Goal: Task Accomplishment & Management: Complete application form

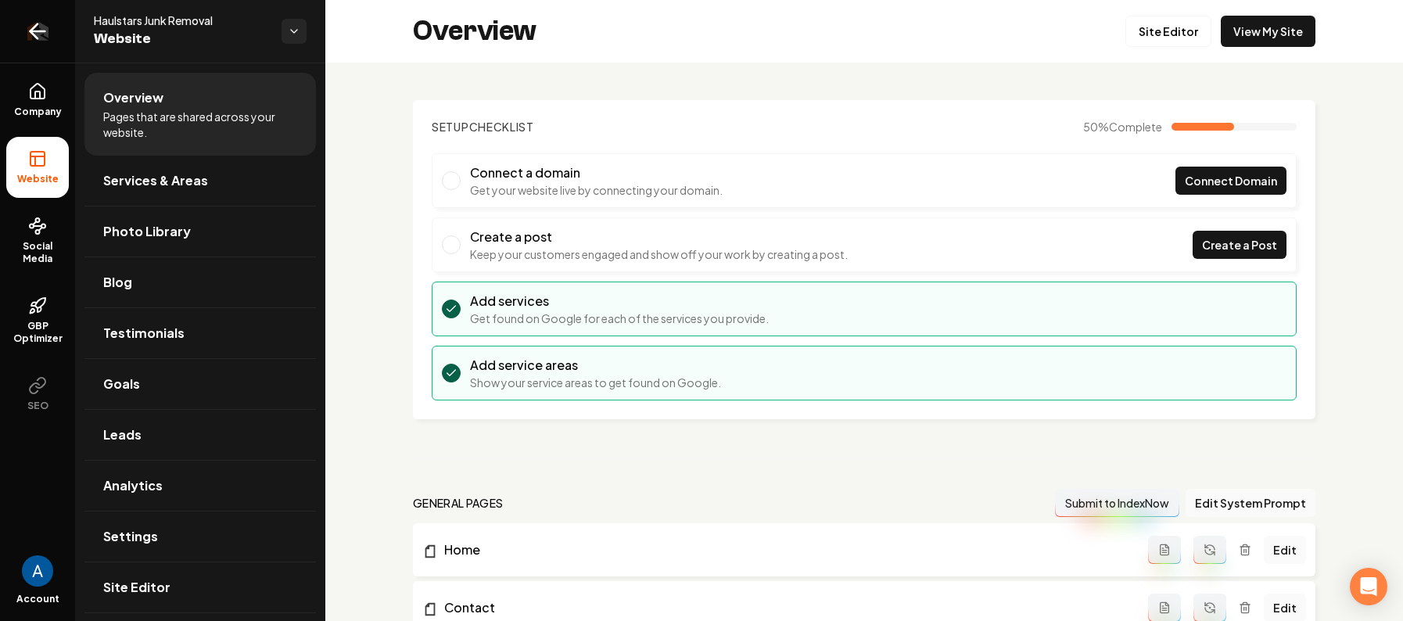
click at [39, 25] on icon "Return to dashboard" at bounding box center [37, 31] width 25 height 25
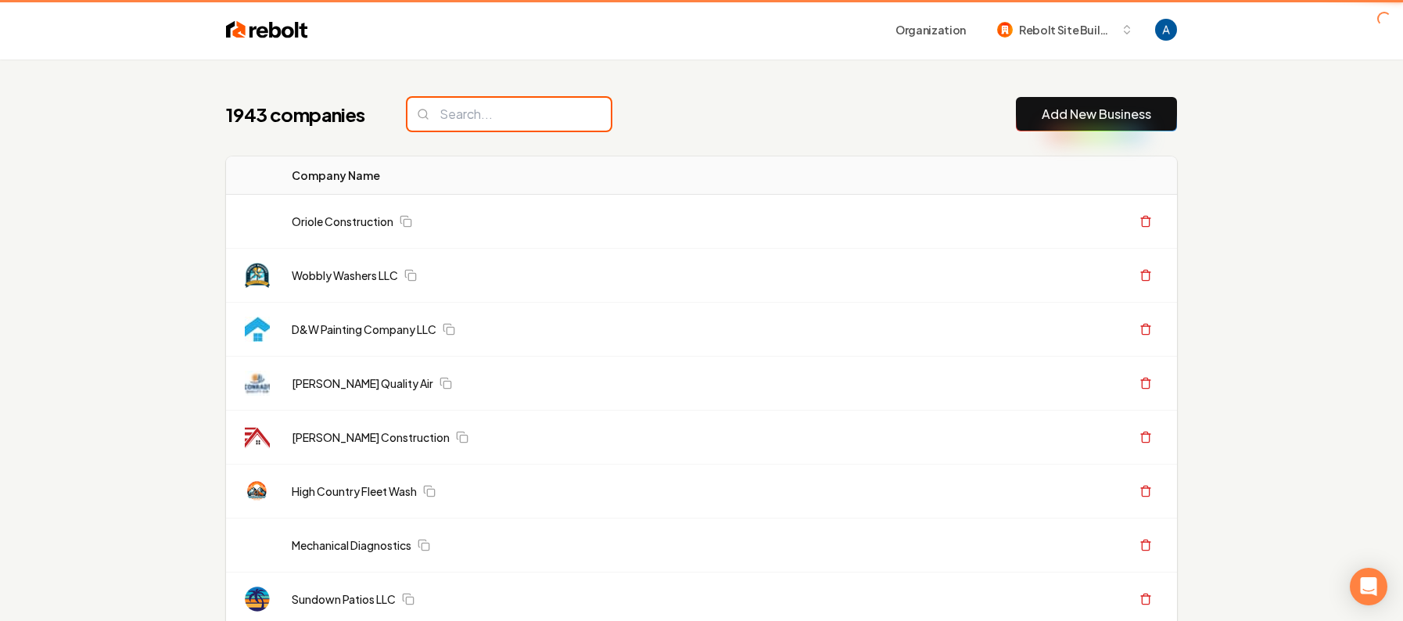
click at [504, 123] on input "search" at bounding box center [508, 114] width 203 height 33
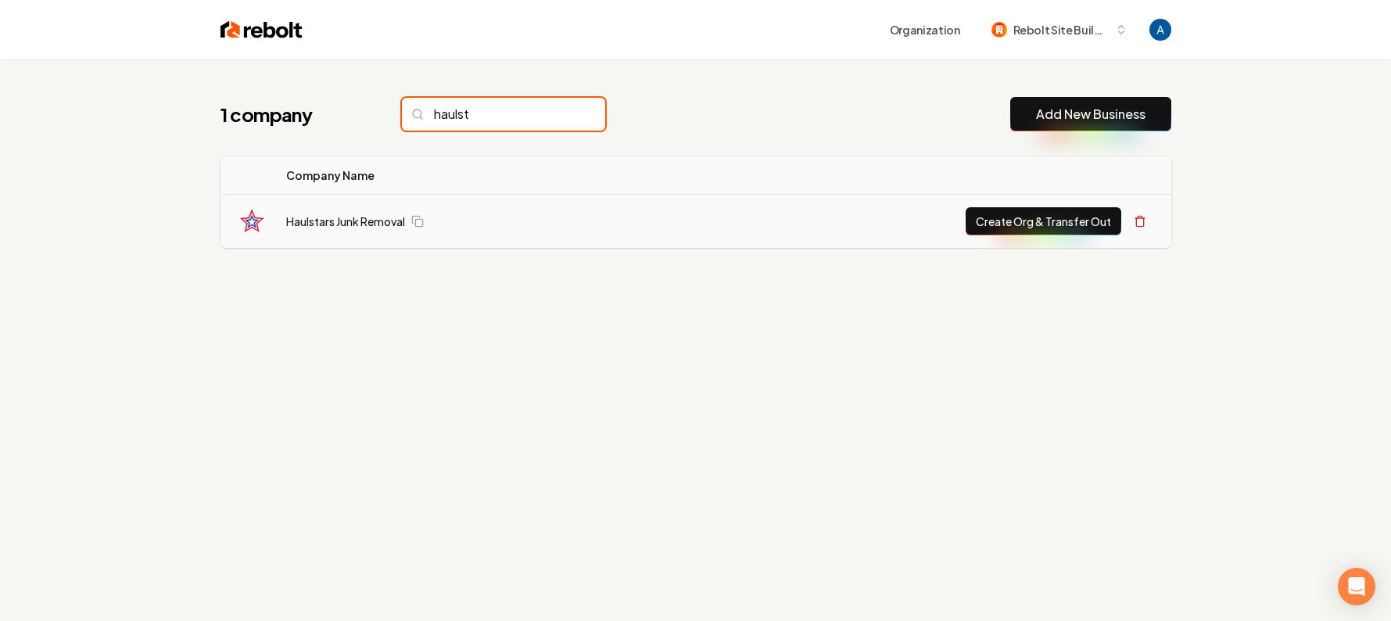
type input "haulst"
click at [989, 221] on button "Create Org & Transfer Out" at bounding box center [1044, 221] width 156 height 28
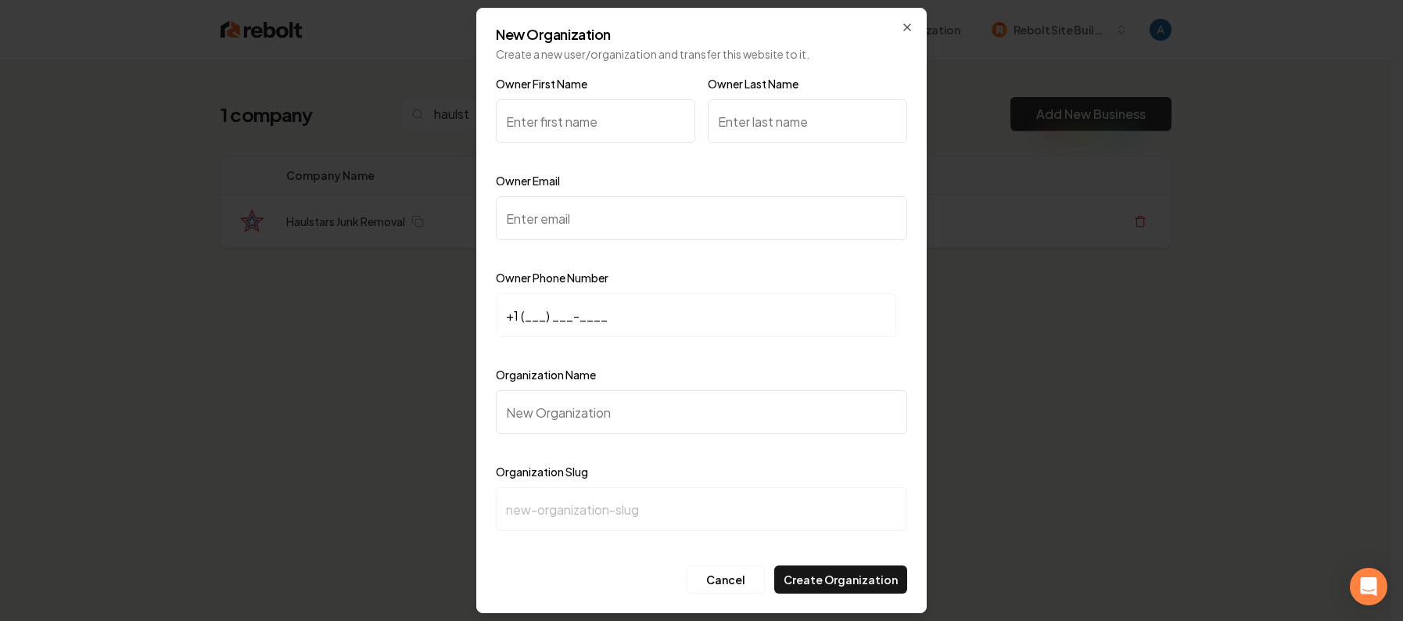
click at [758, 126] on input "Owner Last Name" at bounding box center [807, 121] width 199 height 44
type input "Deanda"
click at [582, 126] on input "Owner First Name" at bounding box center [595, 121] width 199 height 44
type input "Marcos"
click at [588, 218] on input "Owner Email" at bounding box center [701, 218] width 411 height 44
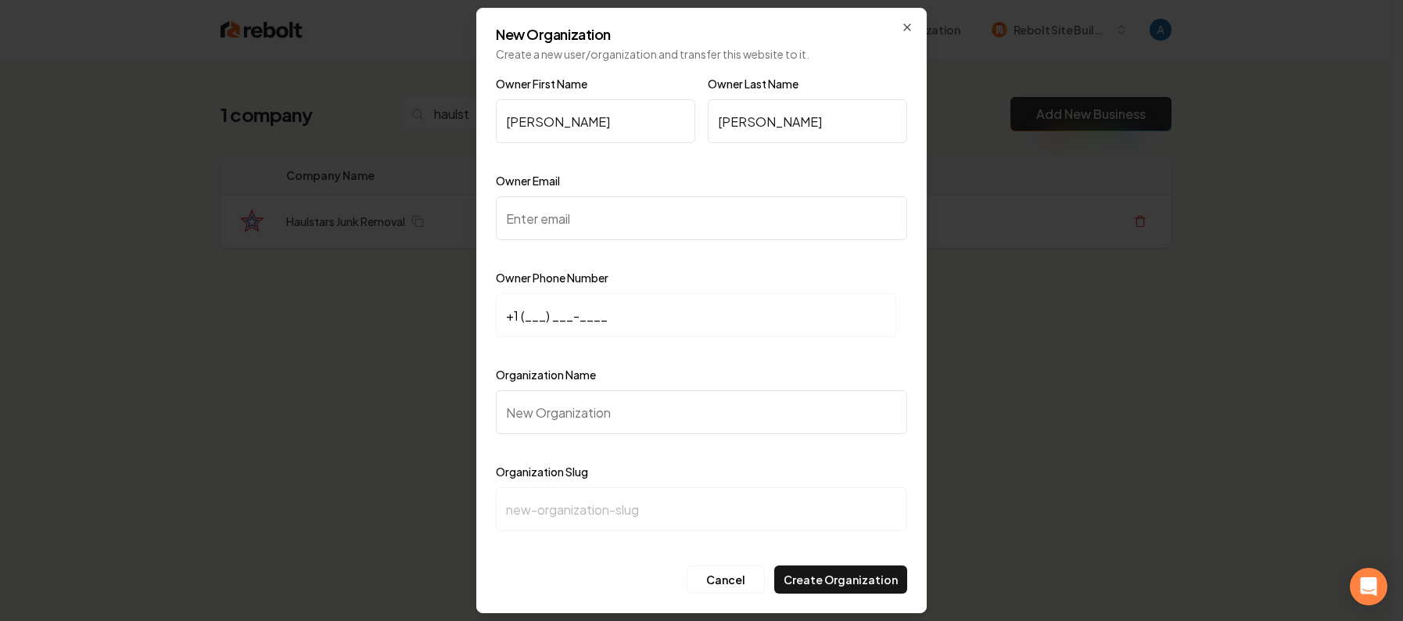
paste input "marcoshaulstars@gmail.com"
type input "marcoshaulstars@gmail.com"
click at [524, 324] on input "+1 (___) ___-____" at bounding box center [696, 315] width 400 height 44
paste input "619) 734-1828"
type input "+1 (619) 734-1828"
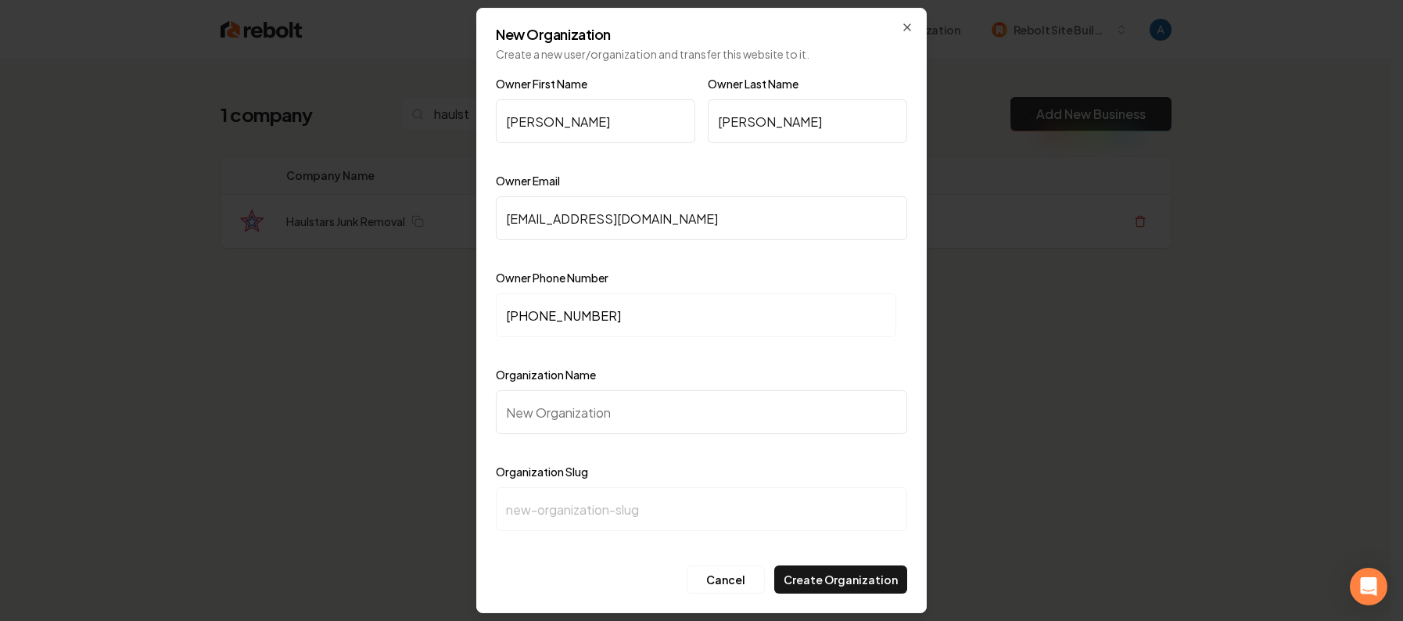
click at [574, 414] on input "Organization Name" at bounding box center [701, 412] width 411 height 44
type input "H"
type input "h"
type input "Ha"
type input "ha"
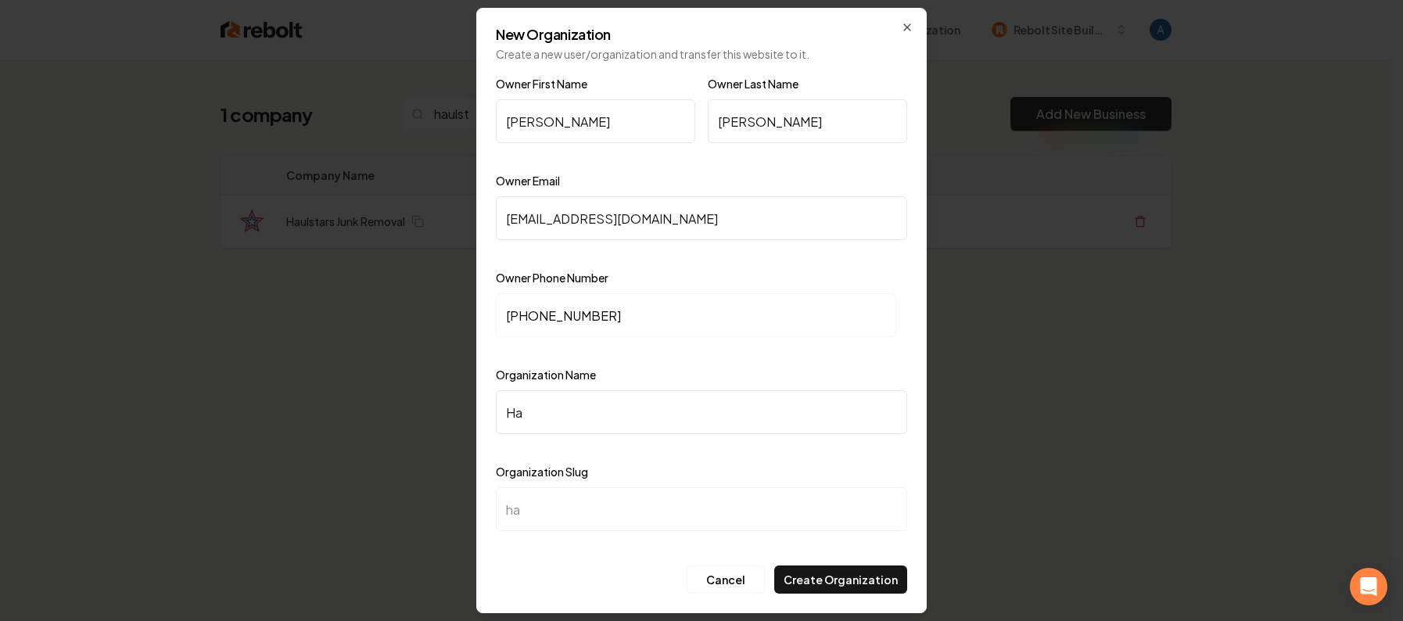
type input "Hau"
type input "hau"
type input "Haul"
type input "haul"
type input "Hauls"
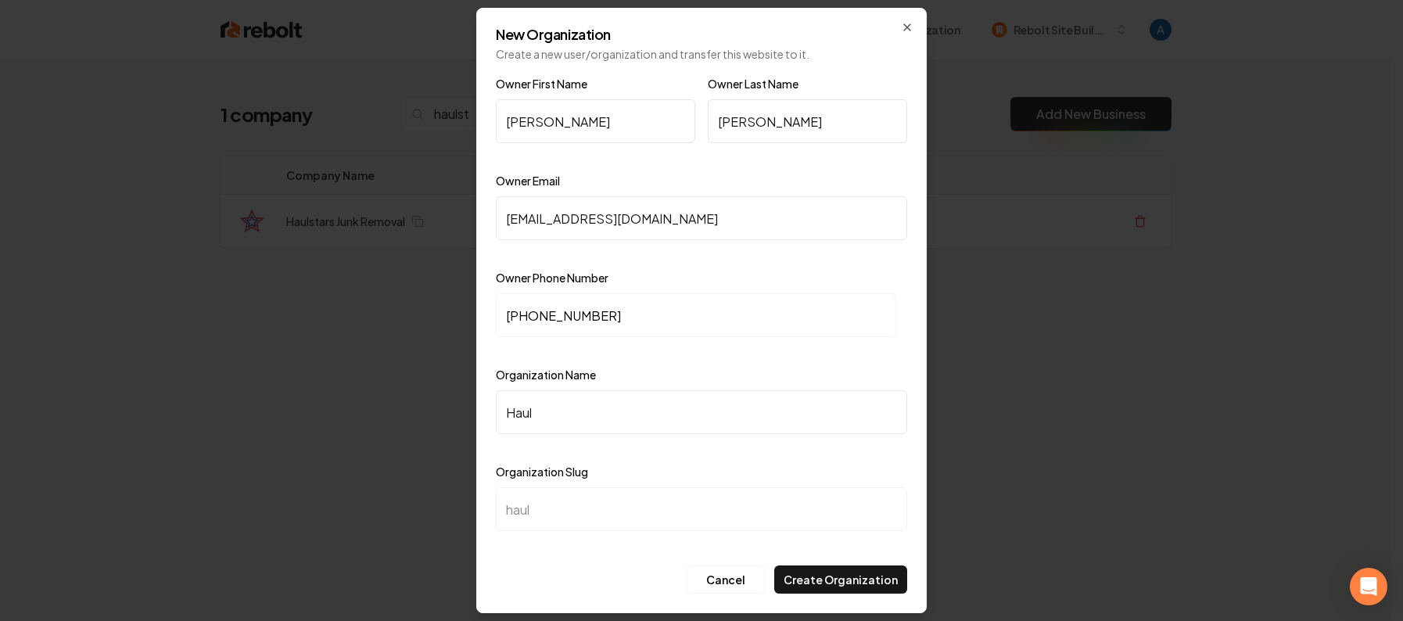
type input "hauls"
type input "Haulst"
type input "haulst"
type input "Haulsta"
type input "haulsta"
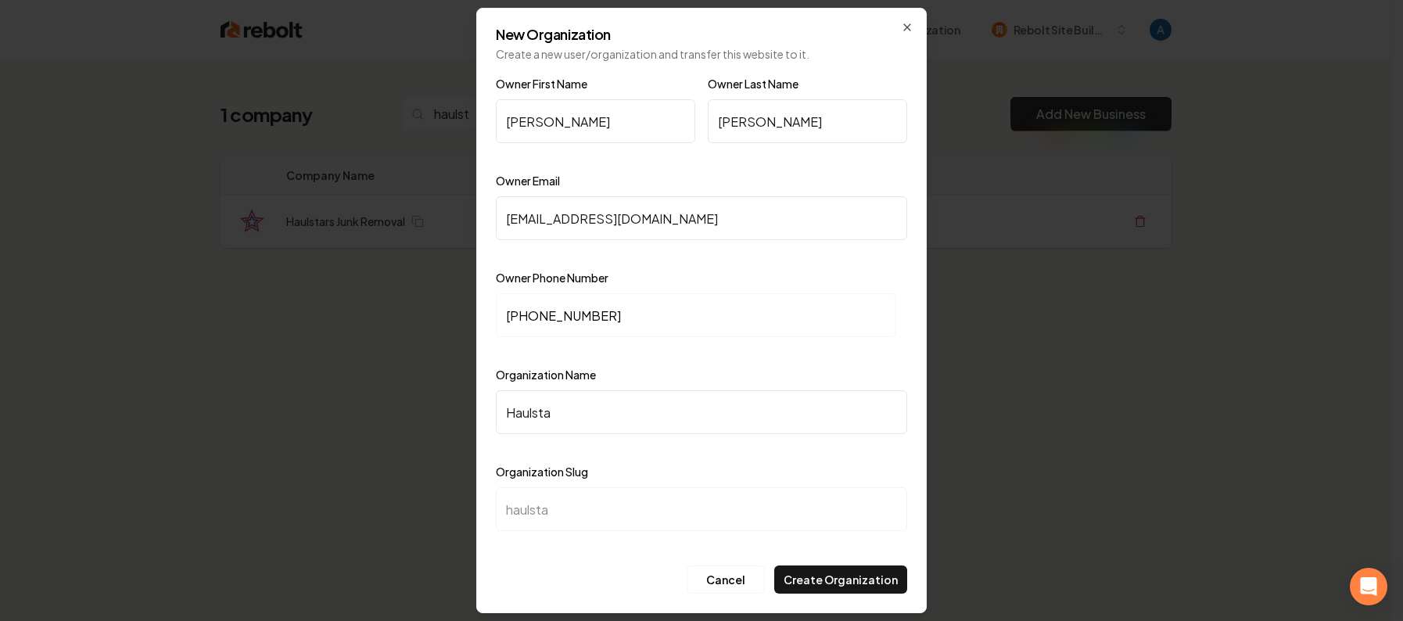
type input "Haulstar"
type input "haulstar"
type input "Haulstars"
type input "haulstars"
type input "Haulstars J"
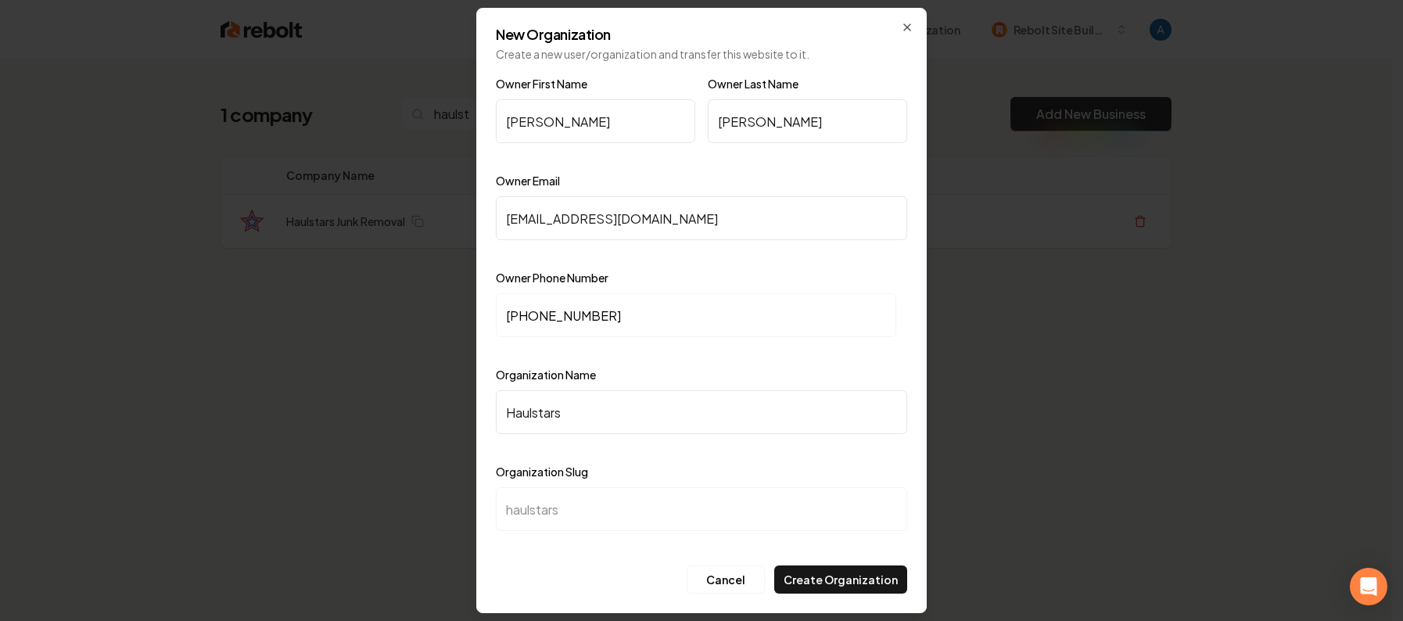
type input "haulstars-j"
type input "Haulstars Ju"
type input "haulstars-ju"
type input "Haulstars Jun"
type input "haulstars-jun"
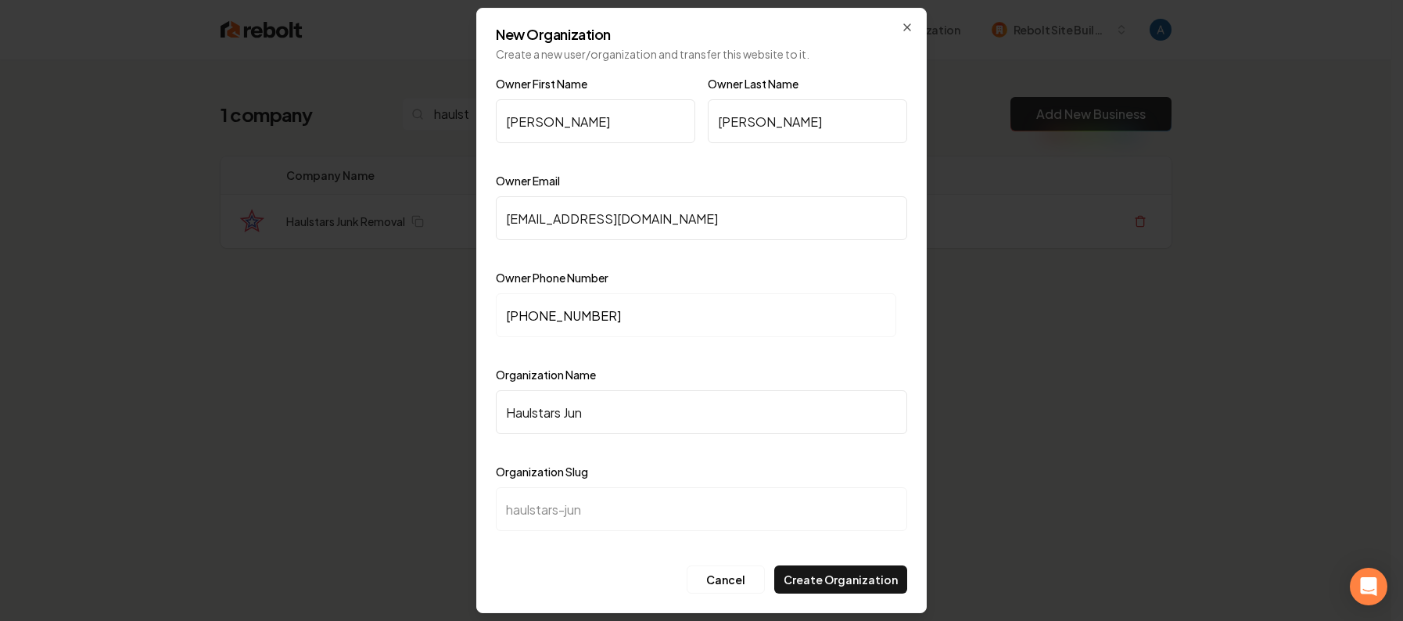
type input "Haulstars Junk"
type input "haulstars-junk"
type input "Haulstars Junk R"
type input "haulstars-junk-r"
type input "Haulstars Junk Re"
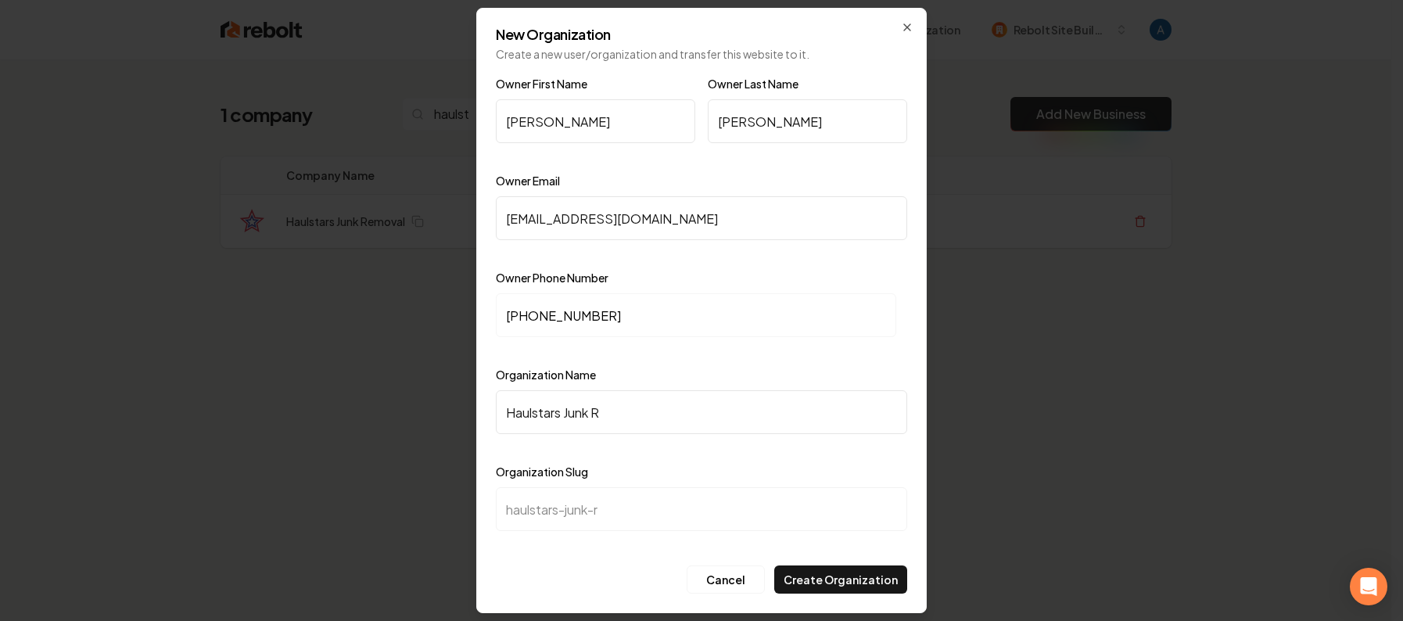
type input "haulstars-junk-re"
type input "Haulstars Junk Rem"
type input "haulstars-junk-rem"
type input "Haulstars Junk Remo"
type input "haulstars-junk-remo"
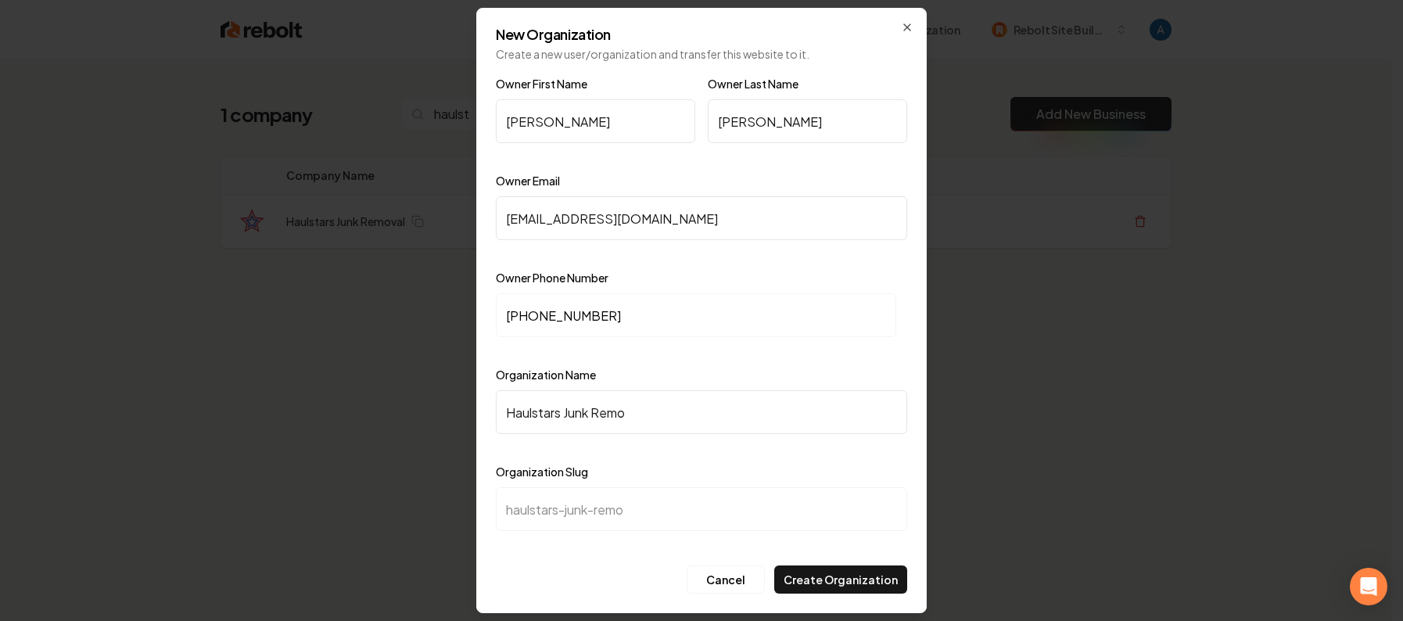
type input "Haulstars Junk Remov"
type input "haulstars-junk-remov"
type input "Haulstars Junk Remova"
type input "haulstars-junk-remova"
type input "Haulstars Junk Removal"
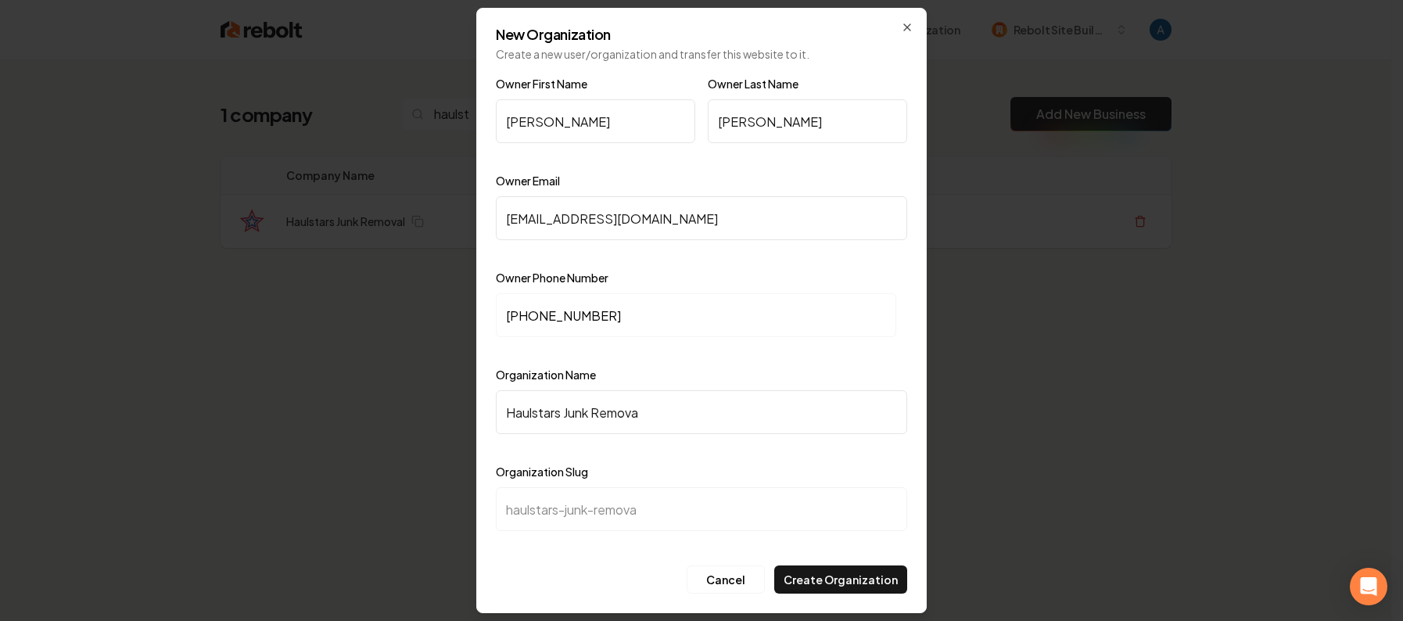
type input "haulstars-junk-removal"
type input "Haulstars Junk Removal"
click at [869, 579] on button "Create Organization" at bounding box center [840, 579] width 133 height 28
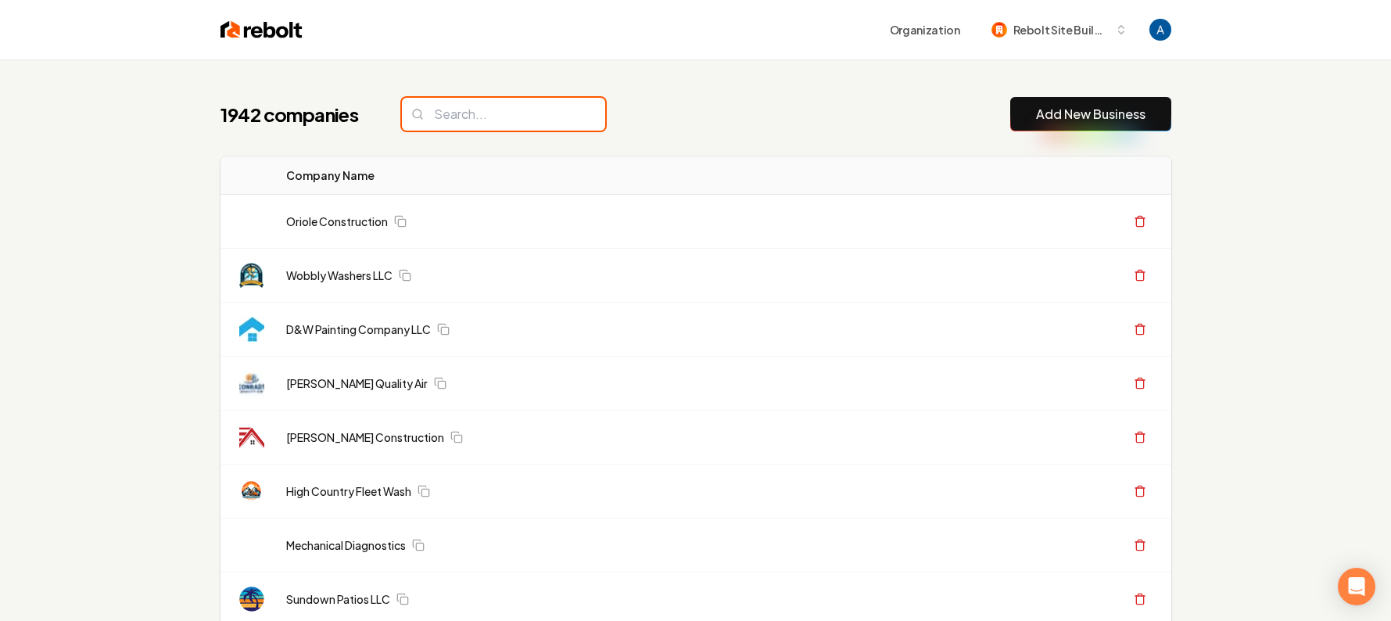
click at [454, 112] on input "search" at bounding box center [503, 114] width 203 height 33
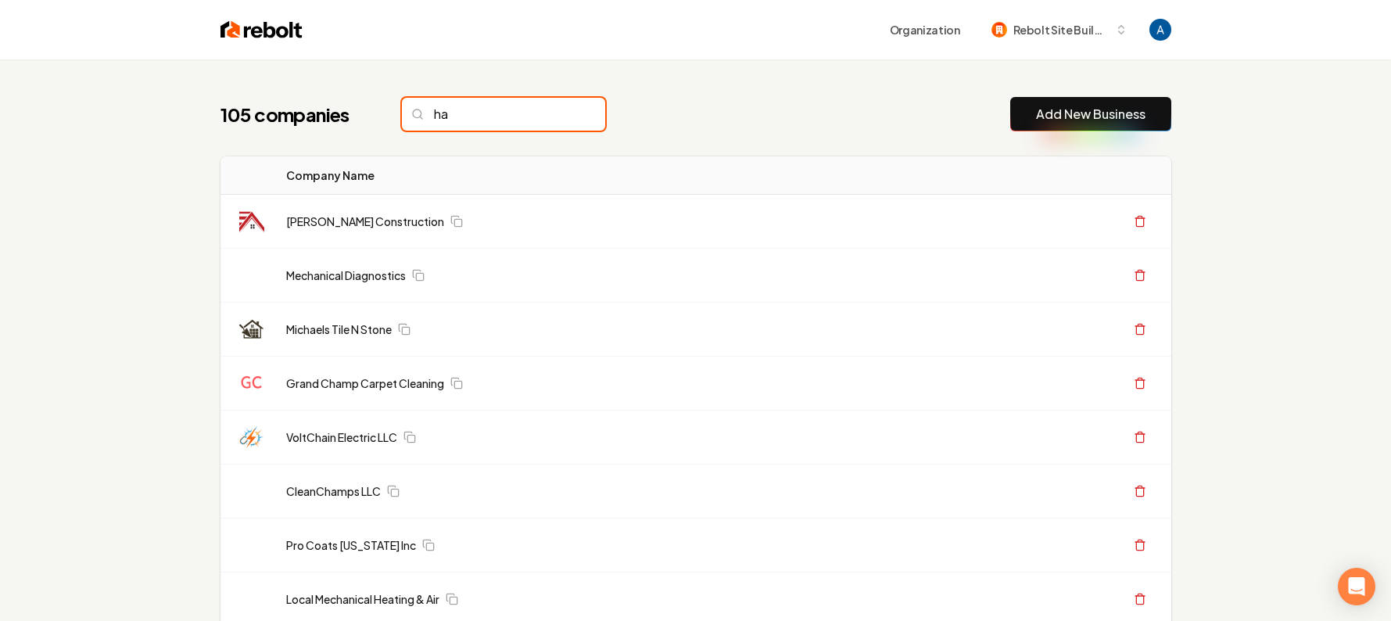
type input "h"
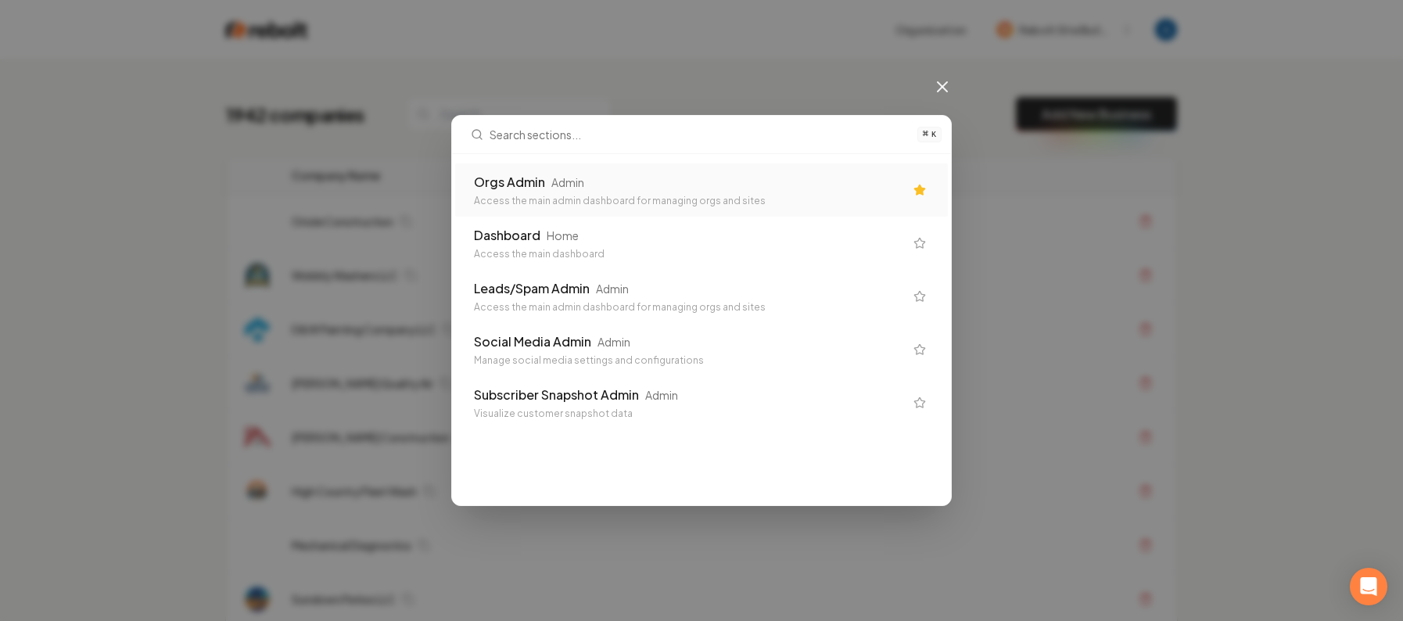
click at [619, 195] on div "Access the main admin dashboard for managing orgs and sites" at bounding box center [689, 201] width 430 height 13
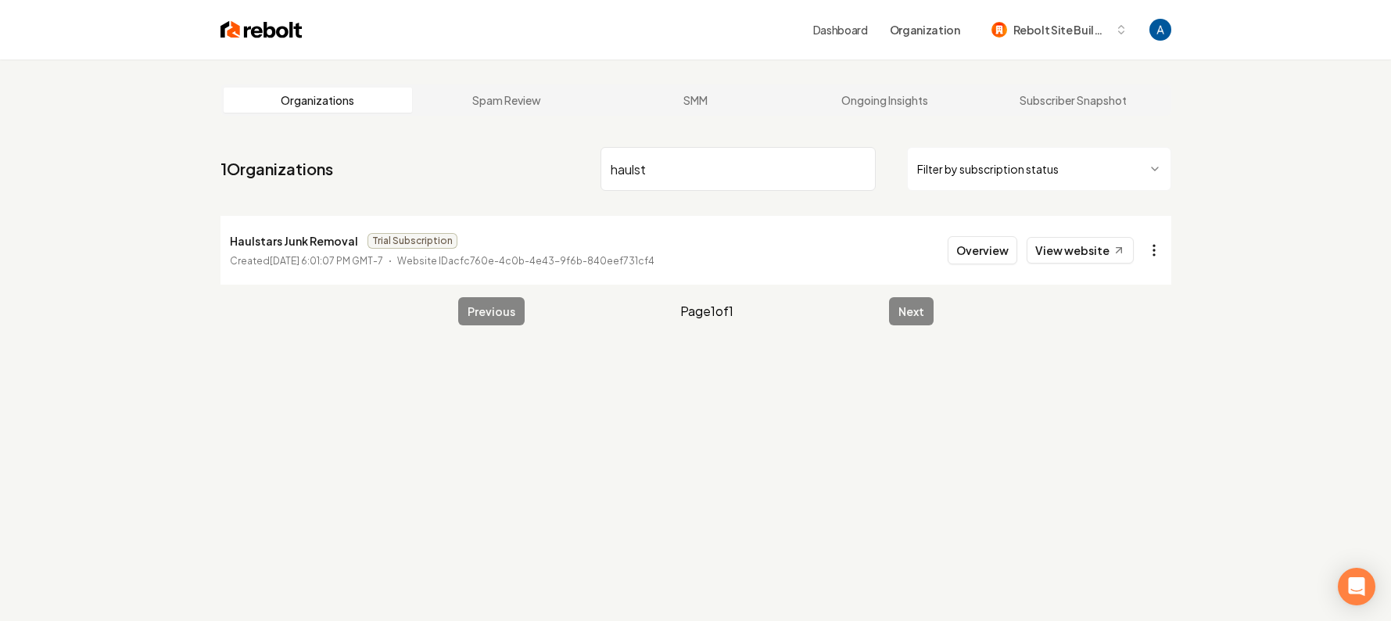
type input "haulst"
click at [1152, 249] on html "Dashboard Organization Rebolt Site Builder Organizations Spam Review SMM Ongoin…" at bounding box center [695, 310] width 1391 height 621
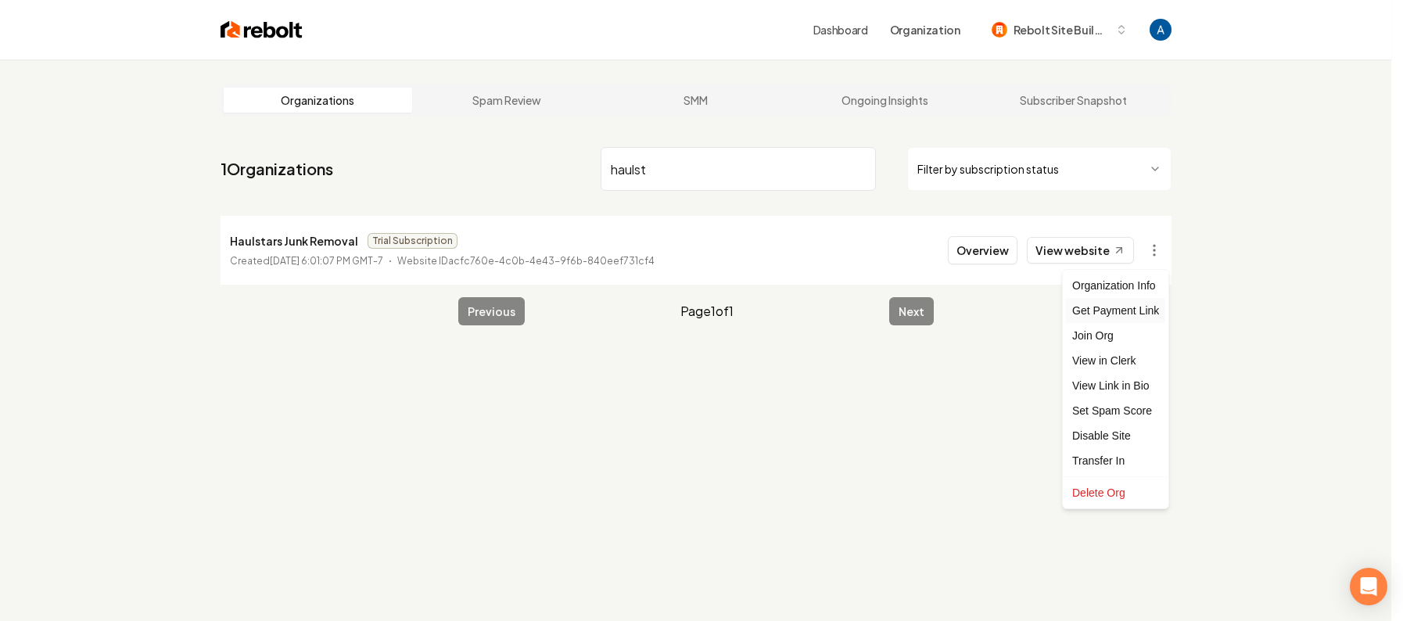
click at [1120, 316] on div "Get Payment Link" at bounding box center [1115, 310] width 99 height 25
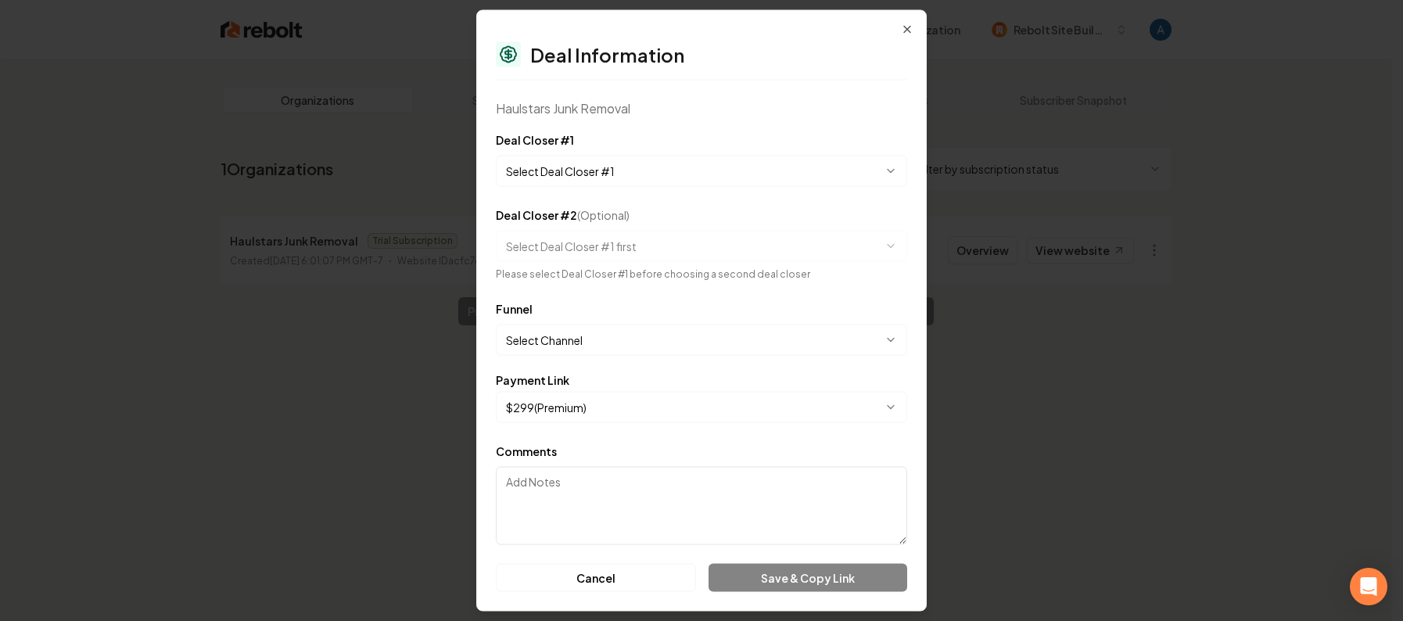
click at [603, 176] on body "**********" at bounding box center [695, 310] width 1391 height 621
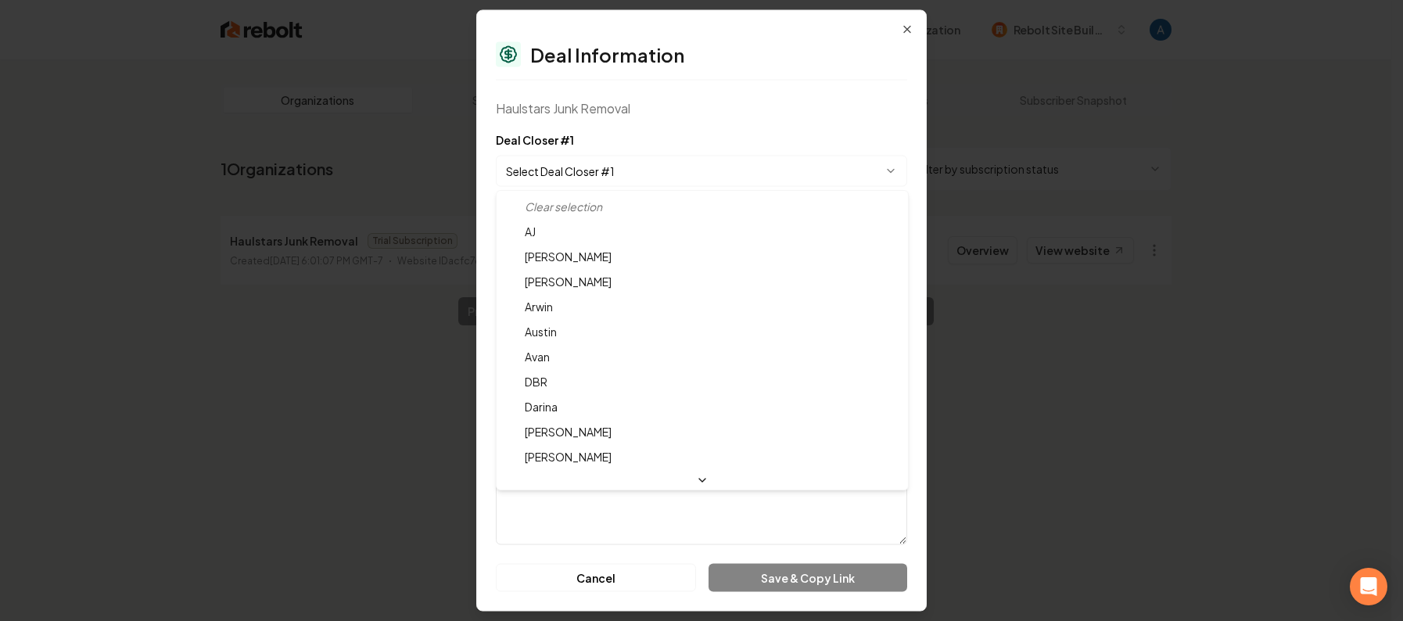
select select "**********"
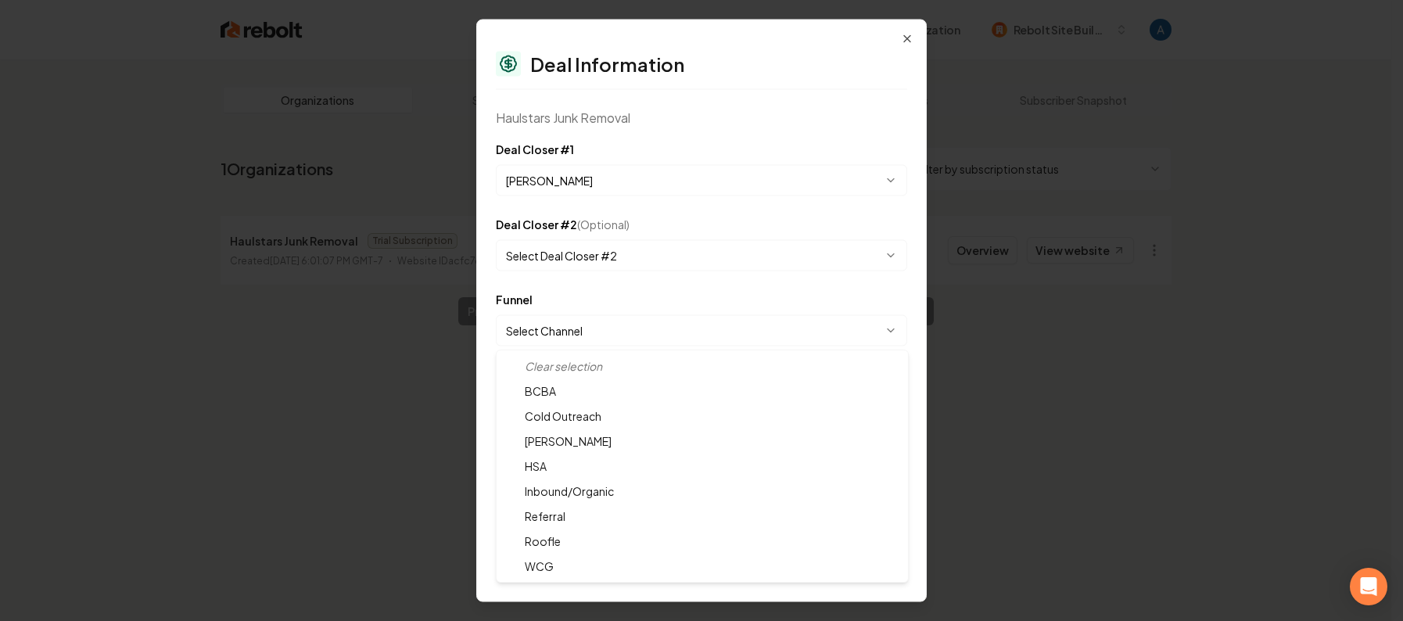
click at [566, 331] on body "**********" at bounding box center [695, 310] width 1391 height 621
select select "**********"
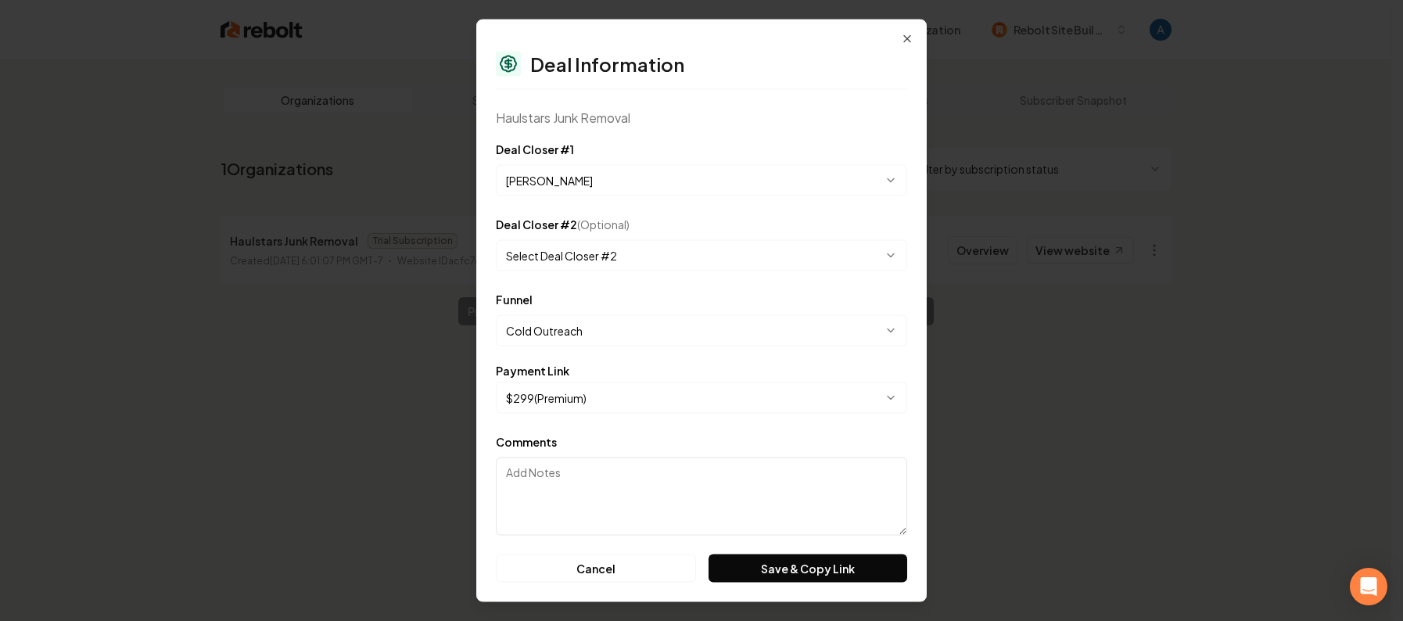
click at [751, 574] on button "Save & Copy Link" at bounding box center [807, 568] width 199 height 28
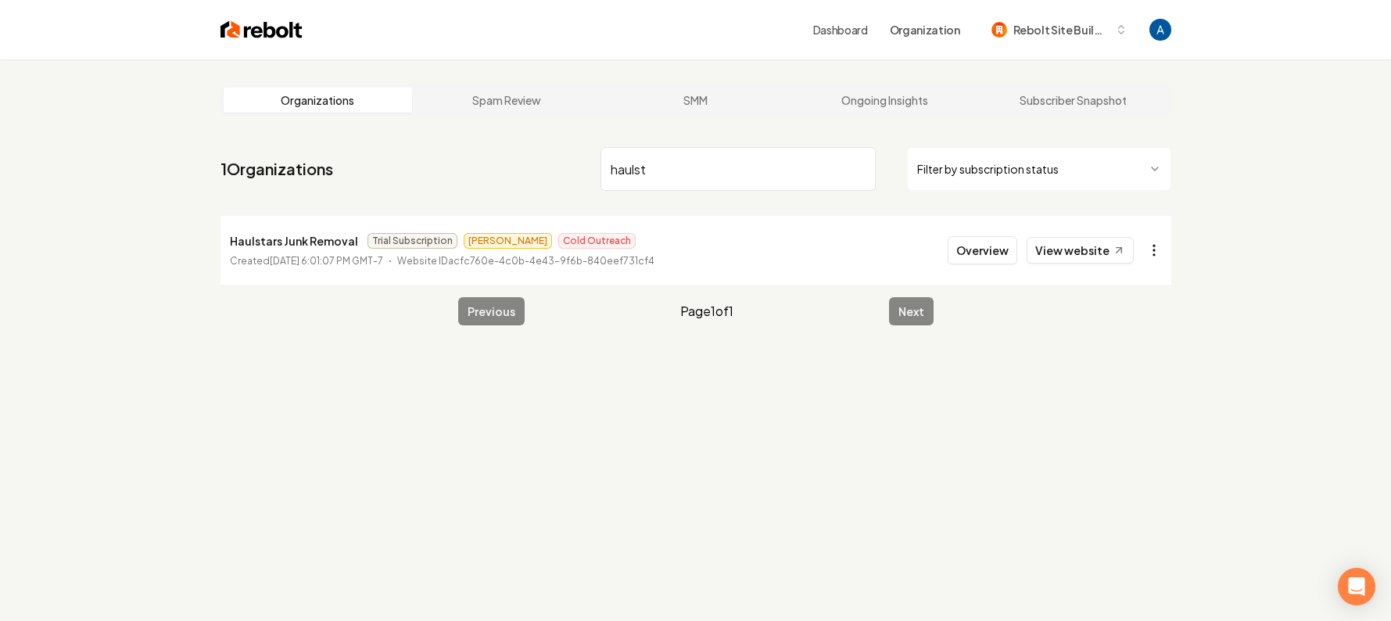
click at [1154, 249] on html "Dashboard Organization Rebolt Site Builder Organizations Spam Review SMM Ongoin…" at bounding box center [695, 310] width 1391 height 621
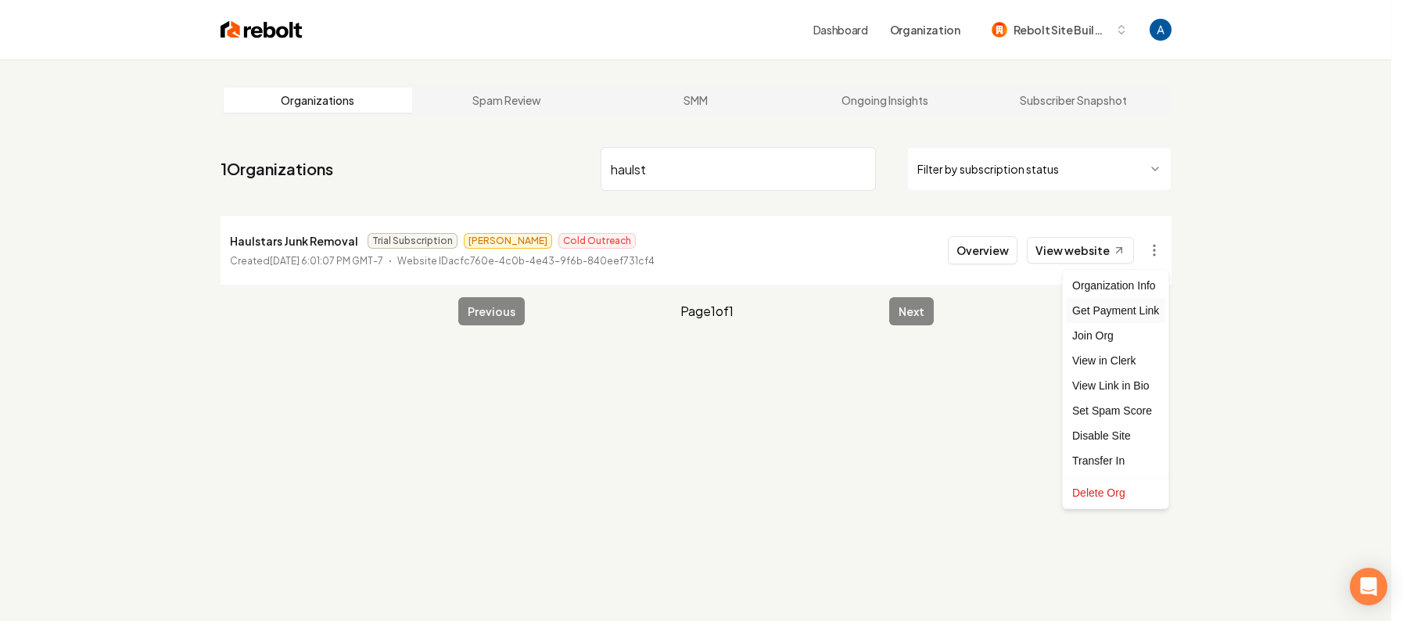
click at [1121, 318] on div "Get Payment Link" at bounding box center [1115, 310] width 99 height 25
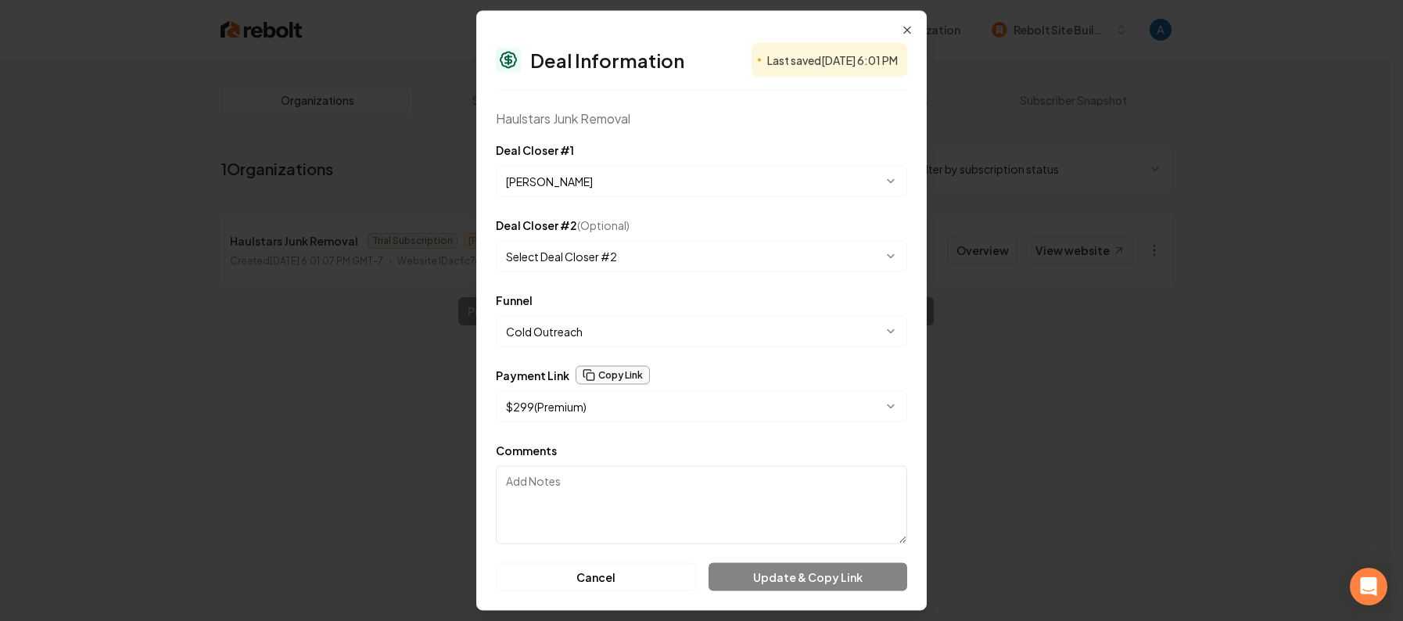
click at [622, 379] on button "Copy Link" at bounding box center [612, 375] width 74 height 19
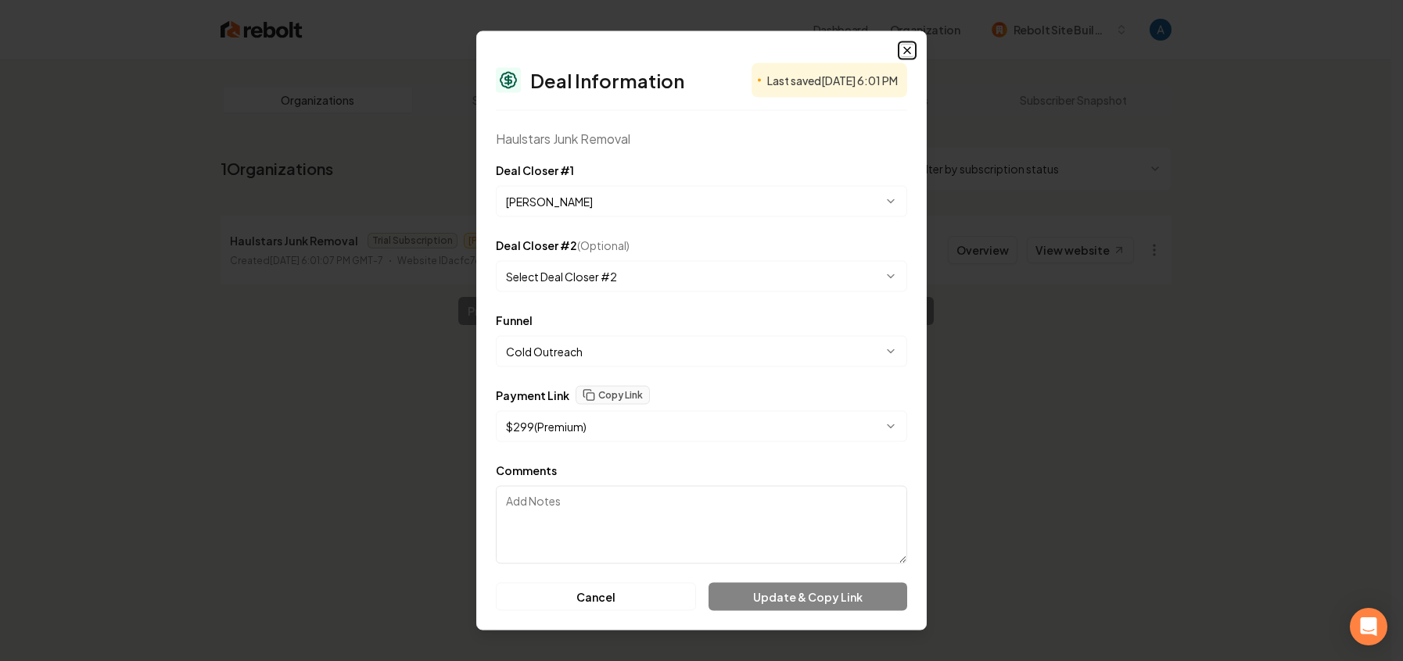
click at [907, 50] on icon "button" at bounding box center [907, 51] width 6 height 6
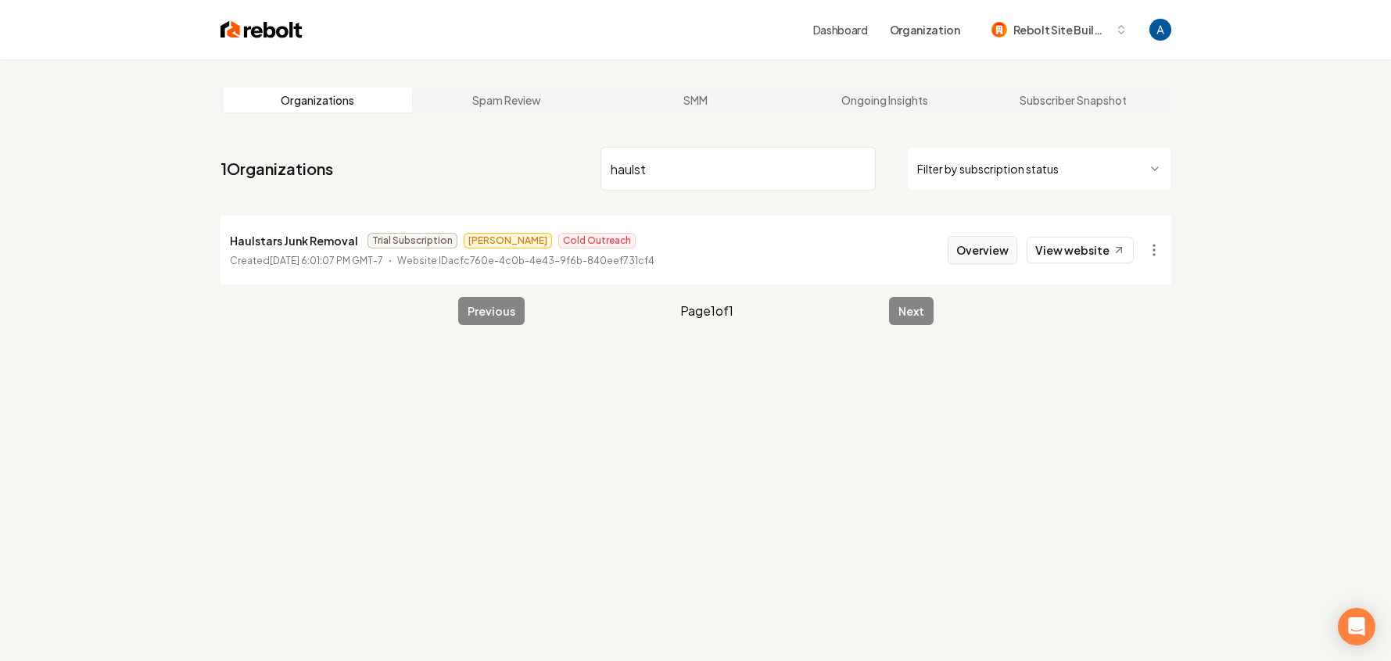
click at [988, 259] on button "Overview" at bounding box center [983, 250] width 70 height 28
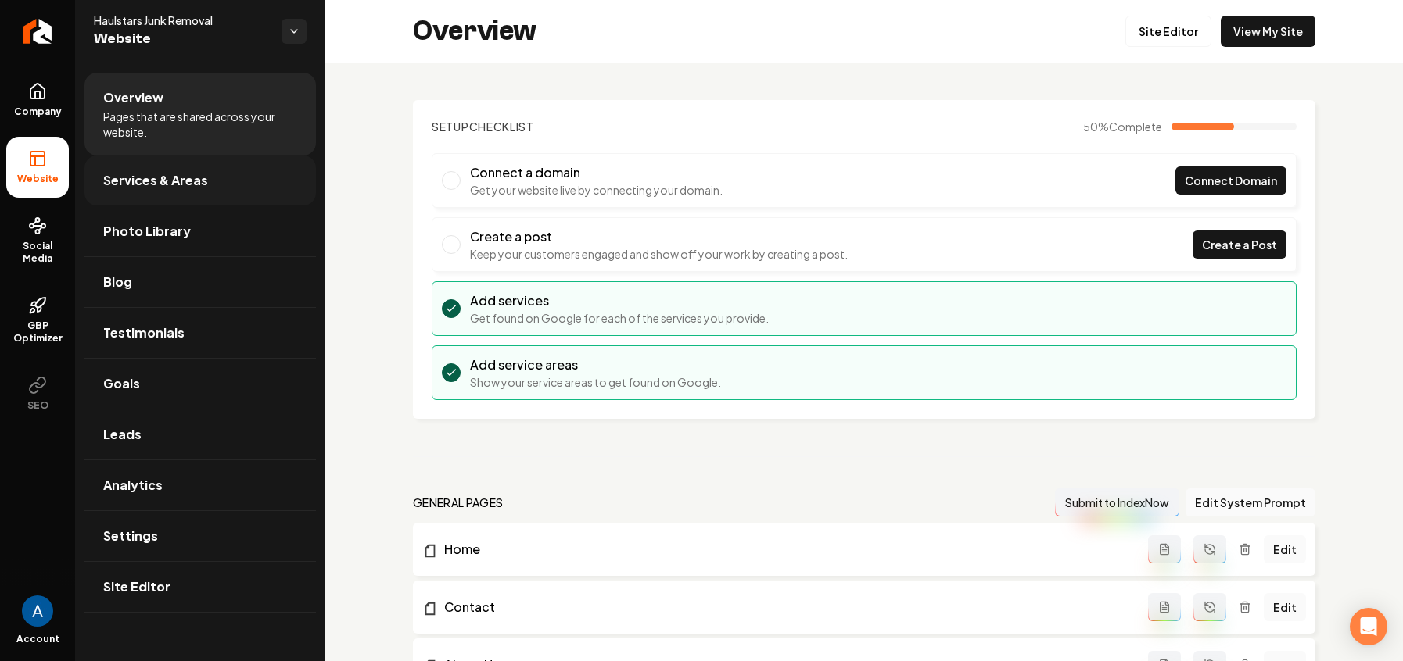
click at [136, 183] on span "Services & Areas" at bounding box center [155, 180] width 105 height 19
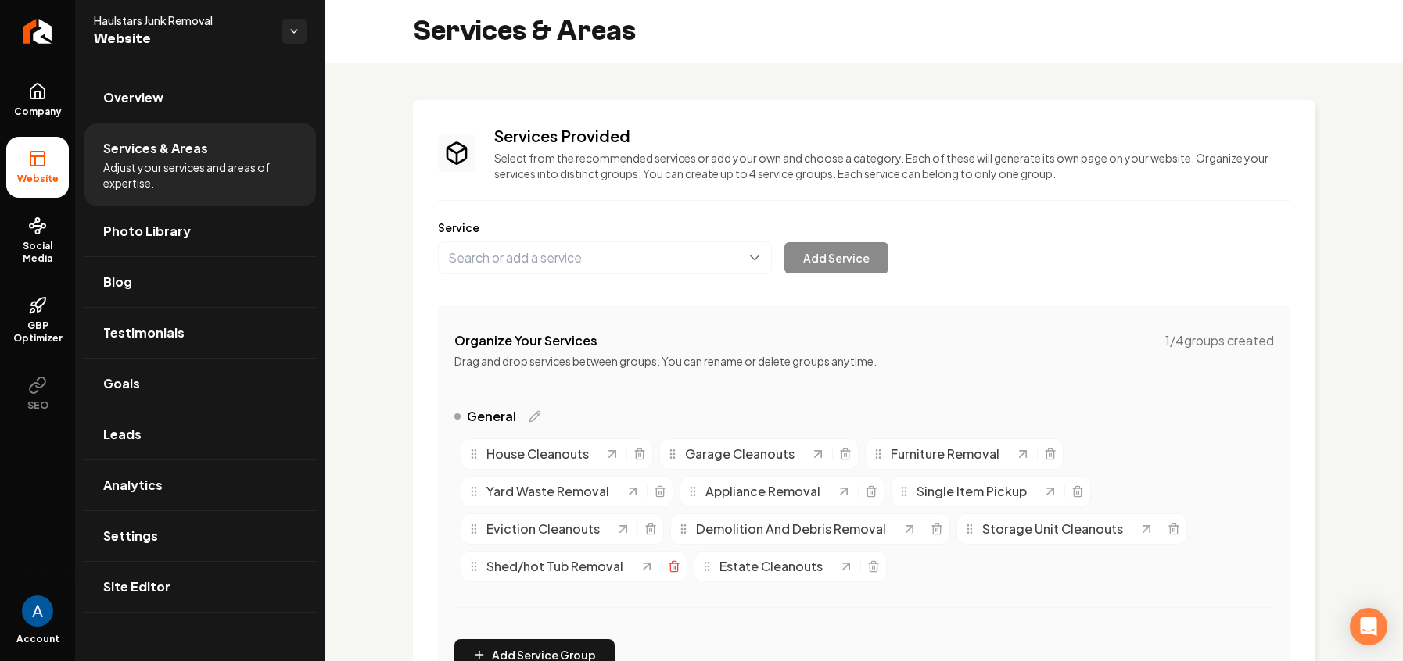
click at [669, 567] on icon "Main content area" at bounding box center [674, 567] width 13 height 13
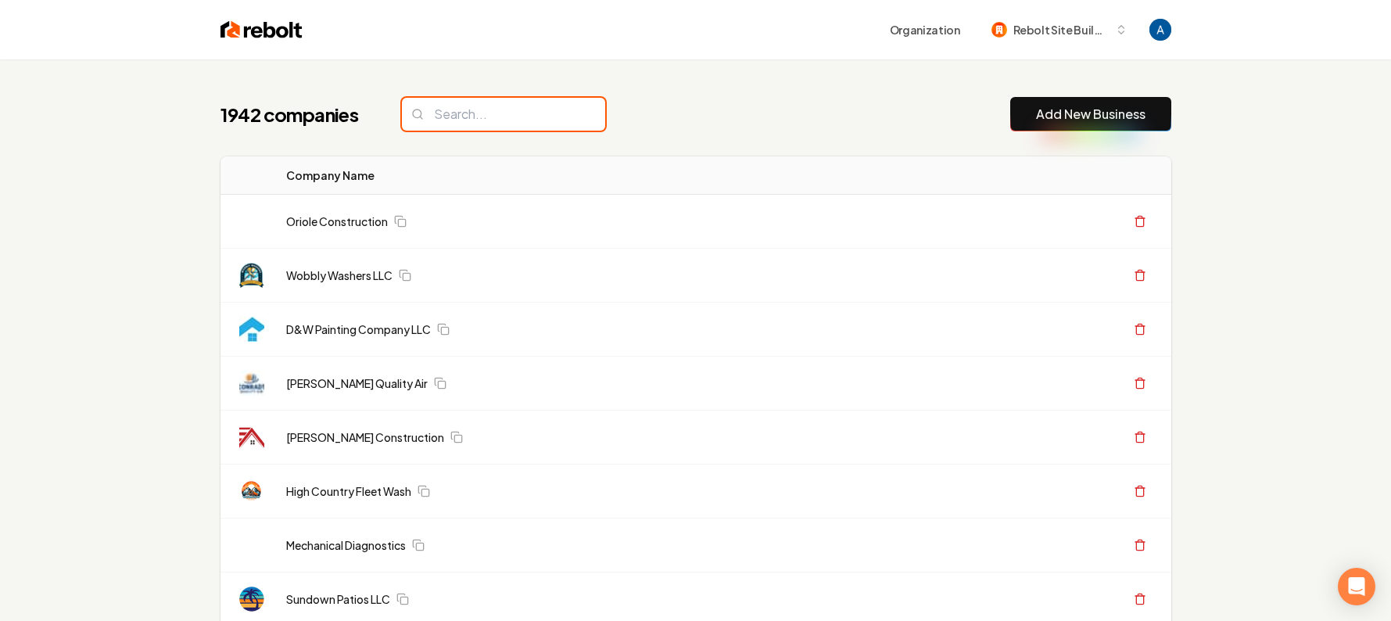
click at [528, 108] on input "search" at bounding box center [503, 114] width 203 height 33
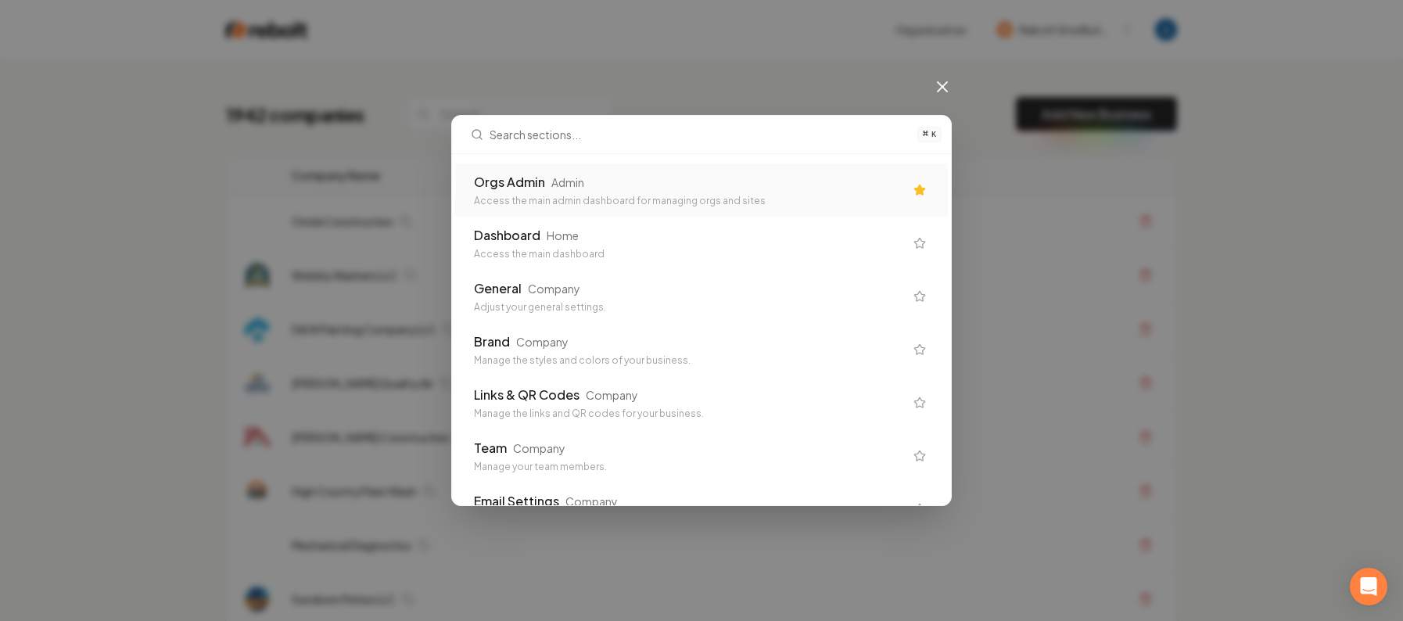
click at [536, 175] on div "Orgs Admin" at bounding box center [509, 182] width 71 height 19
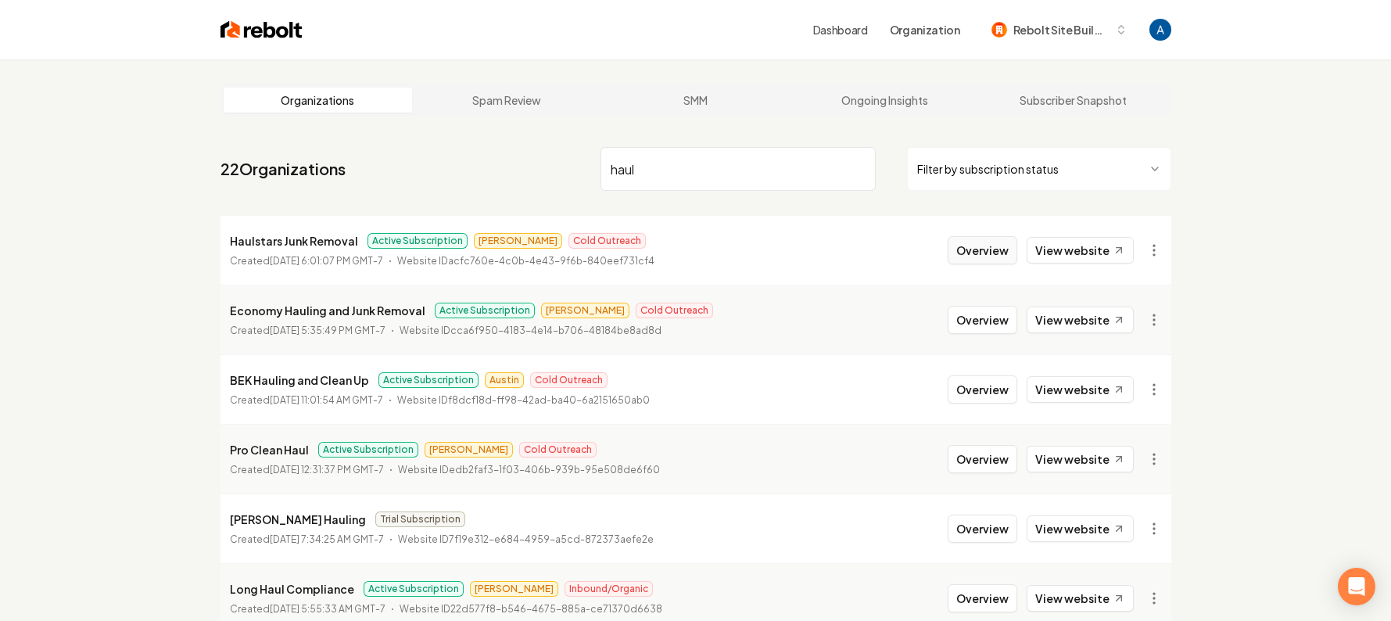
type input "haul"
click at [980, 253] on button "Overview" at bounding box center [983, 250] width 70 height 28
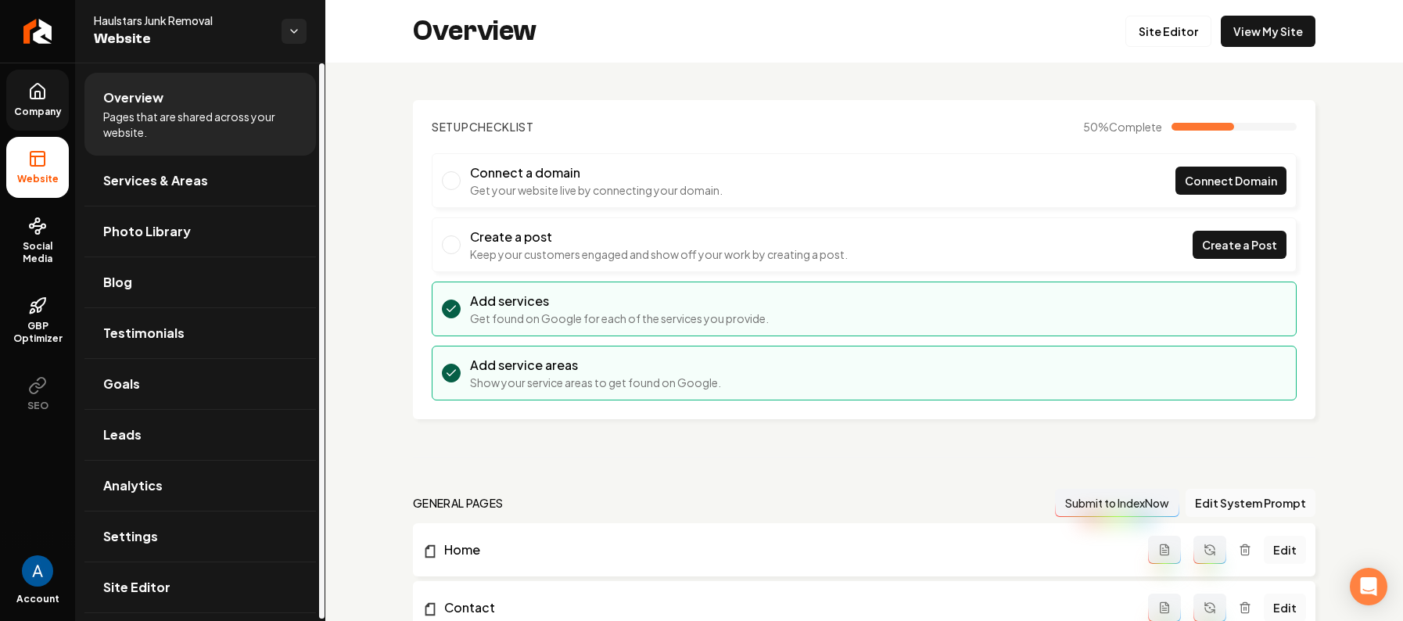
click at [48, 91] on link "Company" at bounding box center [37, 100] width 63 height 61
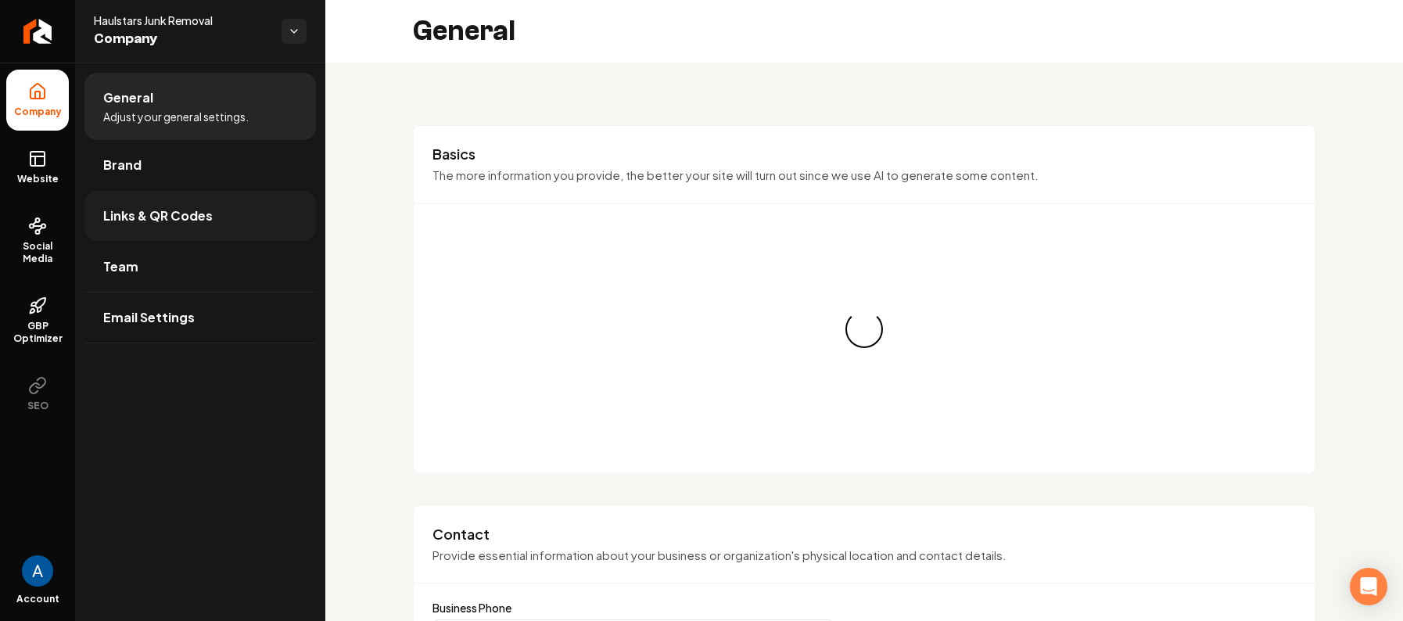
click at [137, 213] on span "Links & QR Codes" at bounding box center [157, 215] width 109 height 19
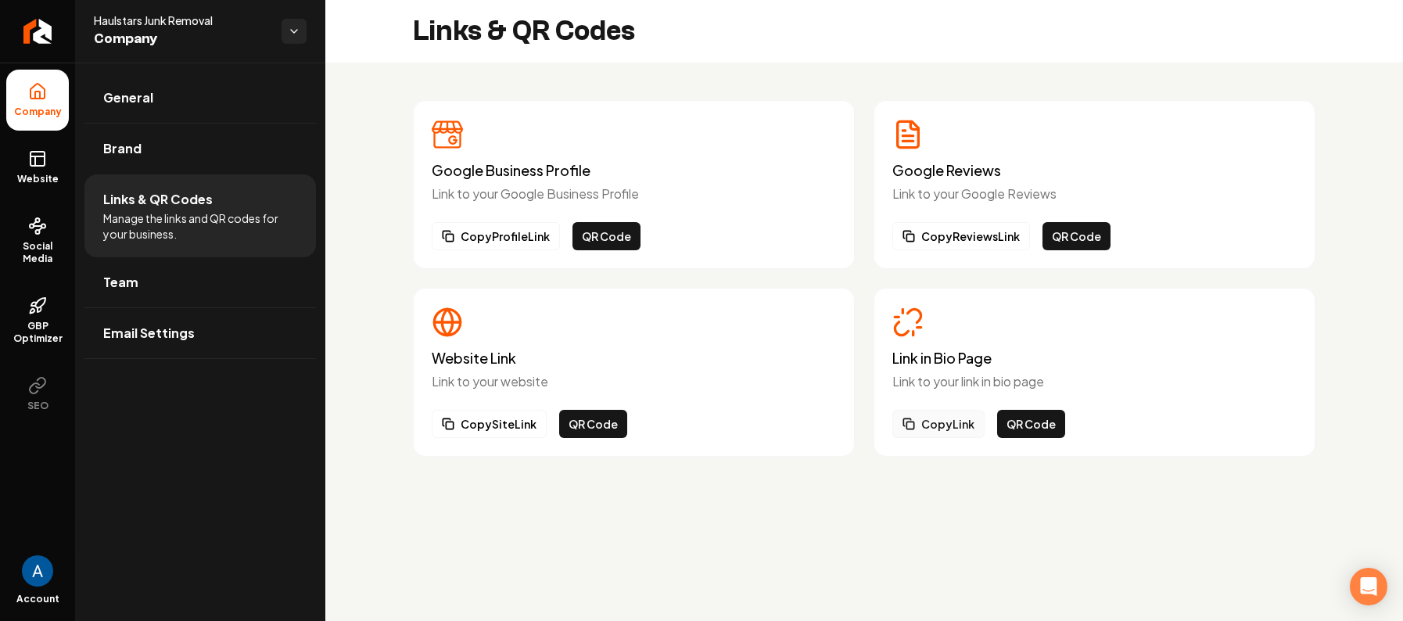
click at [941, 431] on button "Copy Link" at bounding box center [938, 424] width 92 height 28
click at [1023, 428] on button "QR Code" at bounding box center [1031, 424] width 68 height 28
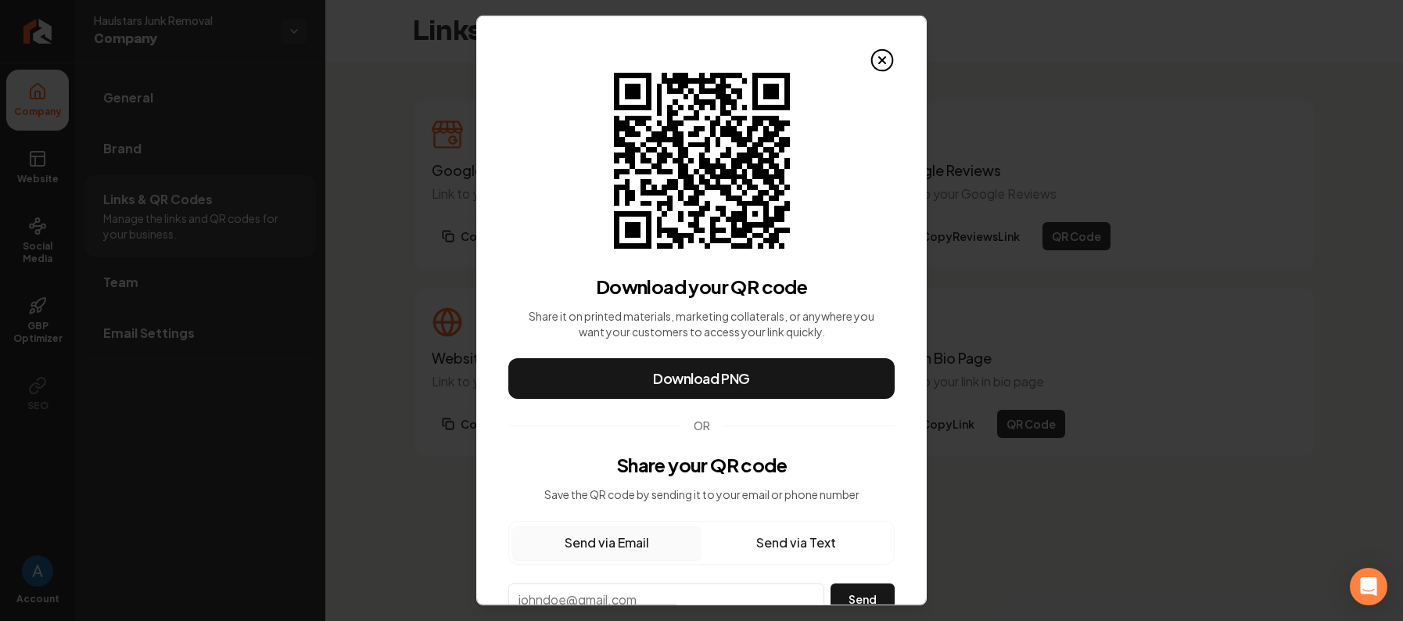
click at [755, 552] on button "Send via Text" at bounding box center [795, 542] width 189 height 34
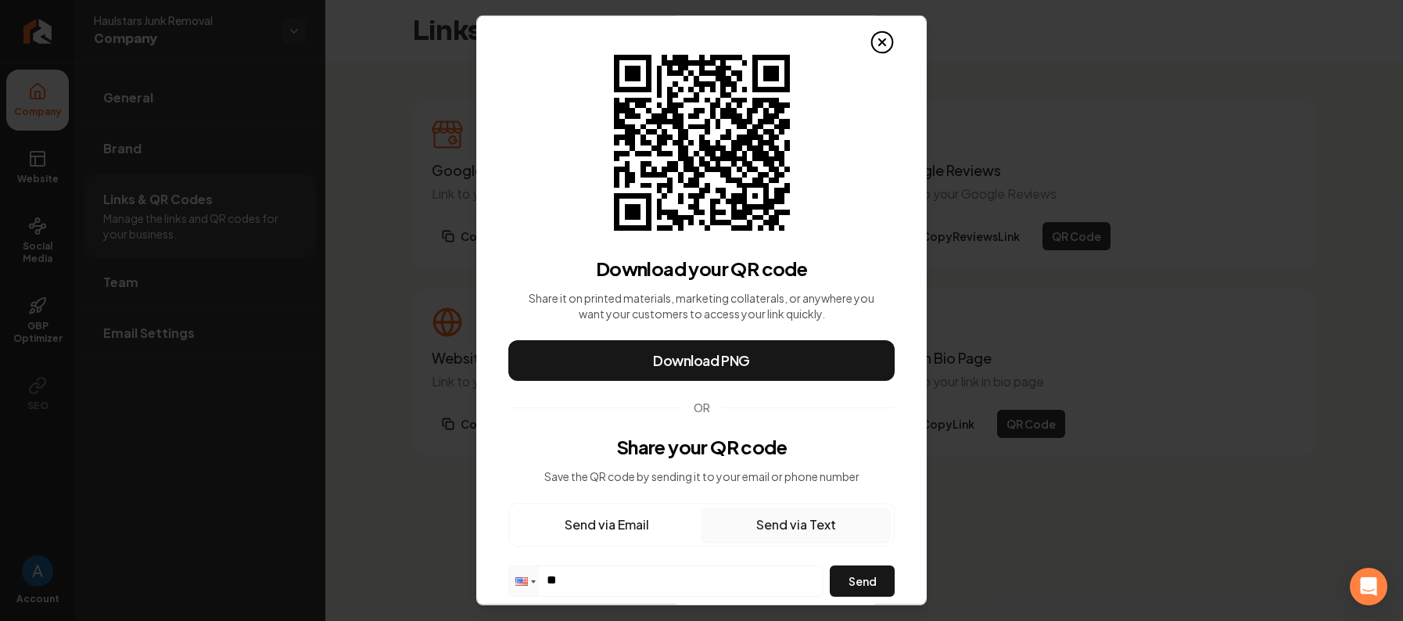
scroll to position [60, 0]
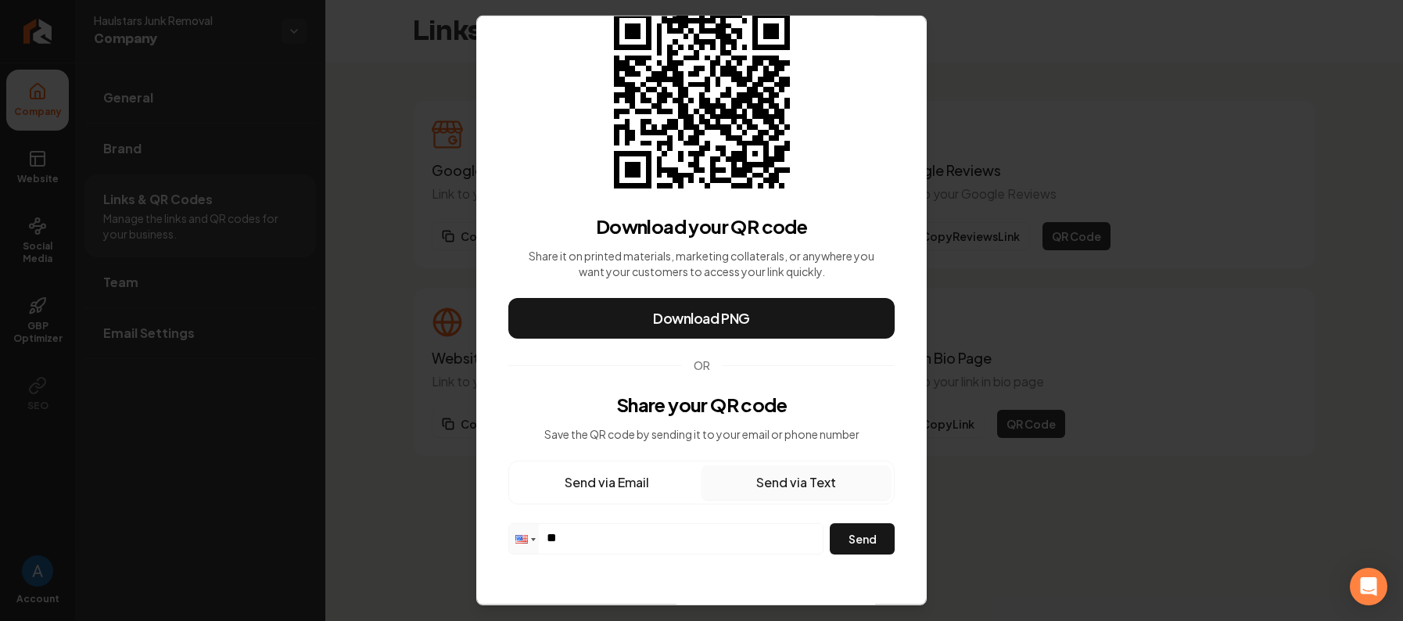
click at [626, 543] on input "**" at bounding box center [666, 537] width 314 height 27
paste input "**********"
type input "**********"
click at [845, 541] on button "Send" at bounding box center [862, 538] width 65 height 31
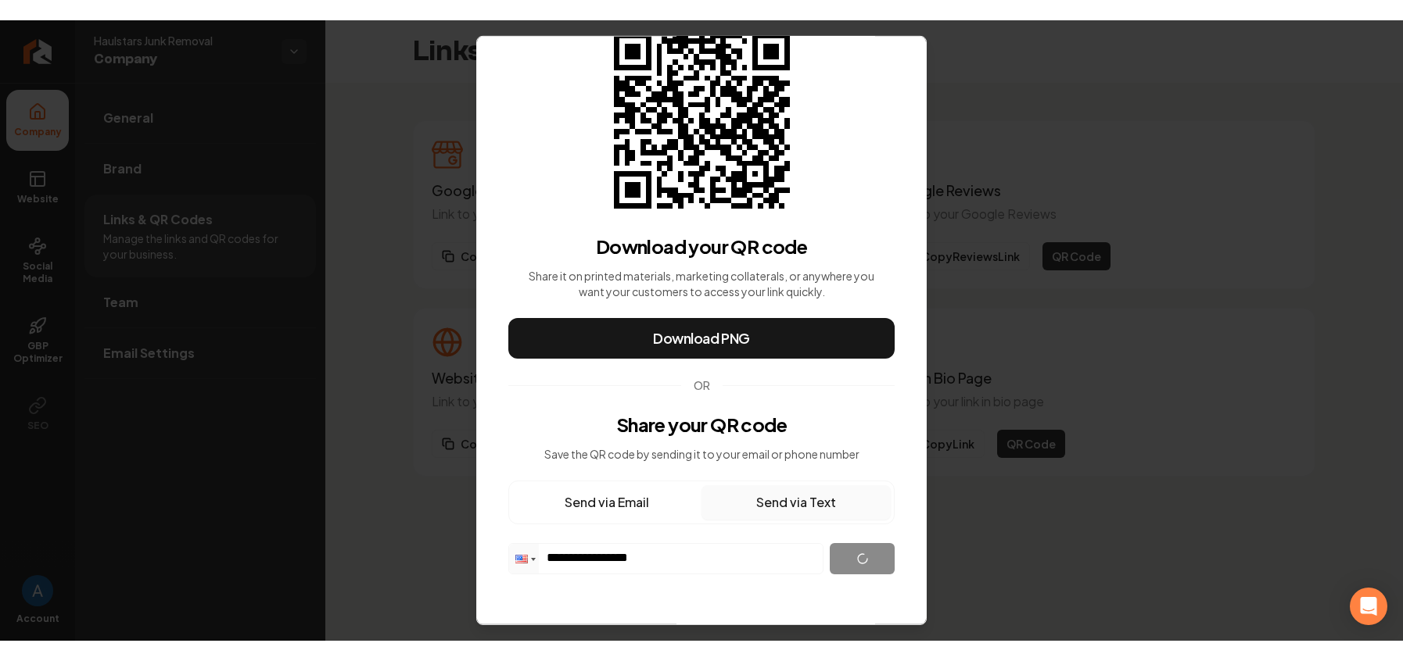
scroll to position [18, 0]
